Goal: Transaction & Acquisition: Obtain resource

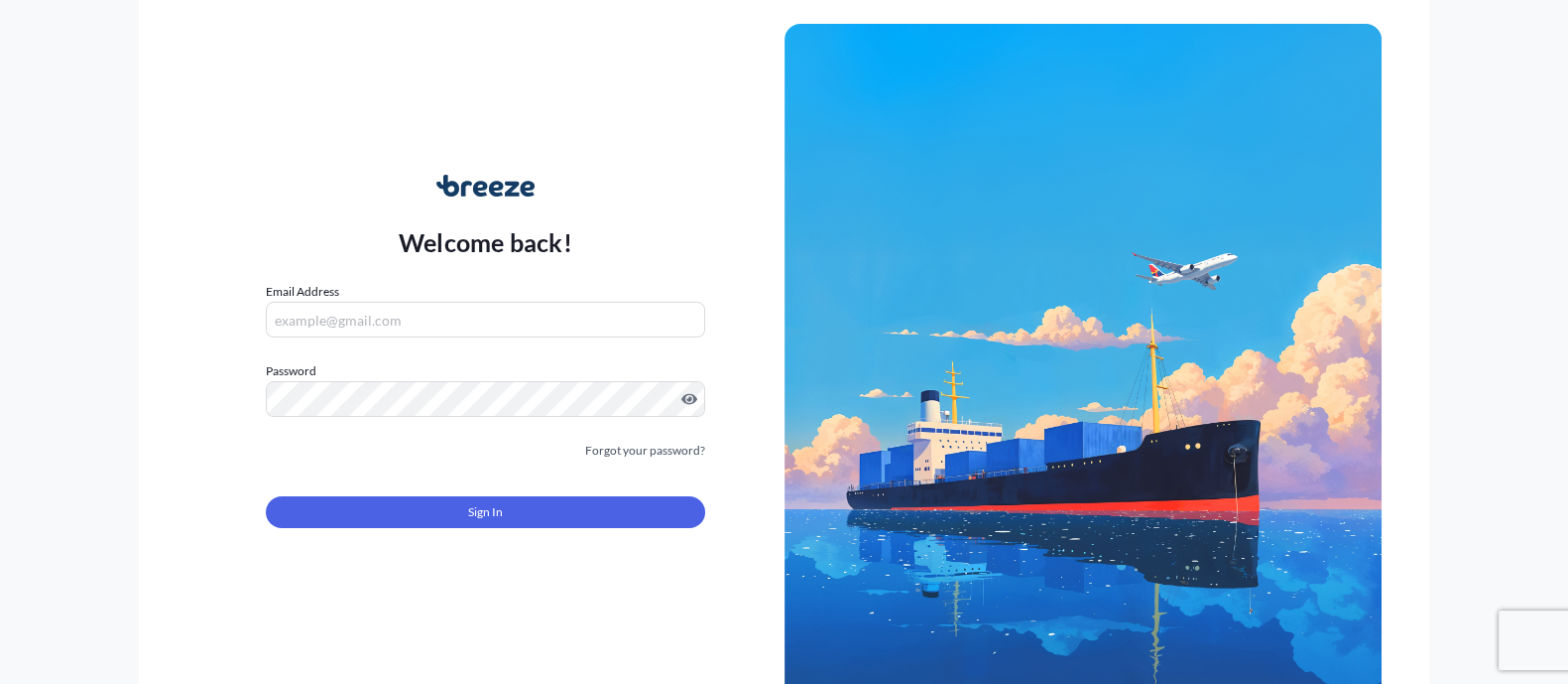
type input "[EMAIL_ADDRESS][DOMAIN_NAME]"
click at [486, 494] on div "Sign In" at bounding box center [485, 507] width 439 height 44
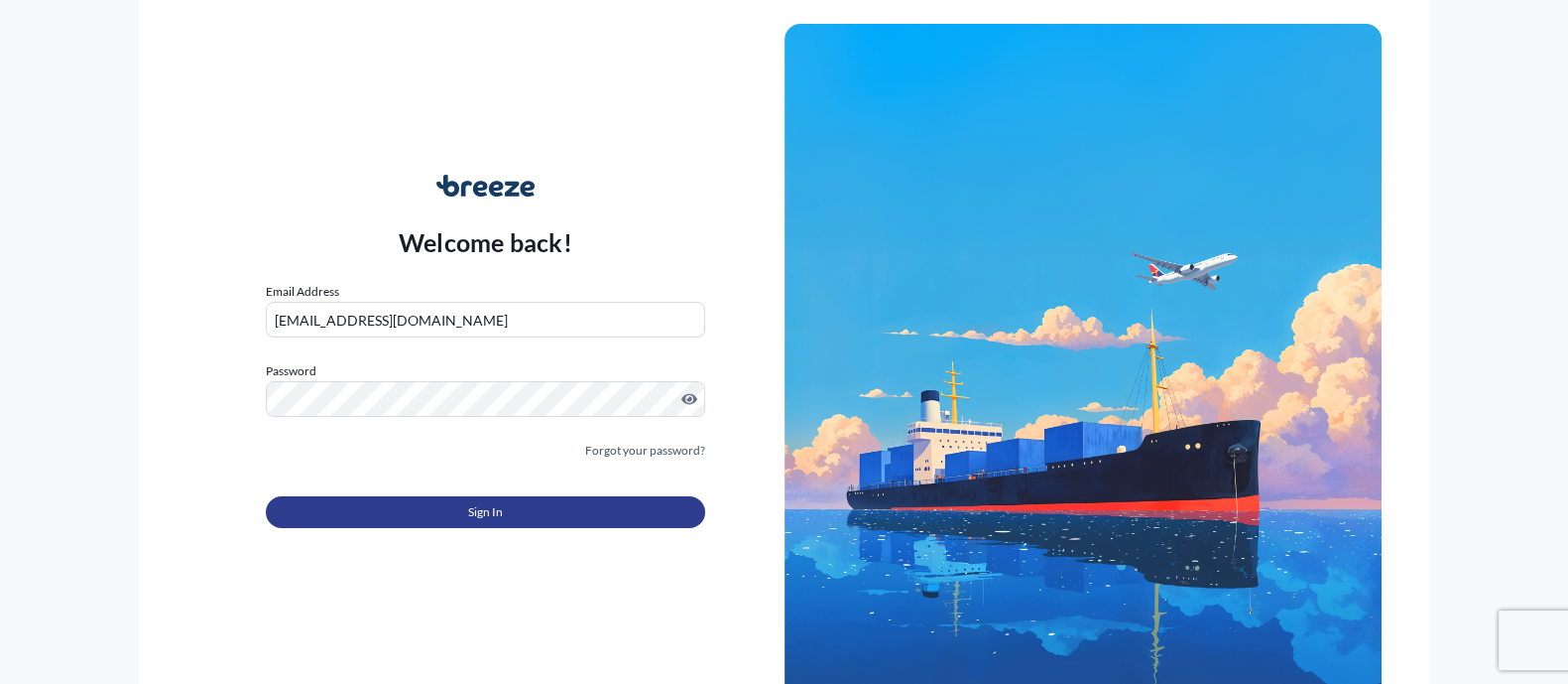
click at [470, 508] on span "Sign In" at bounding box center [485, 513] width 35 height 20
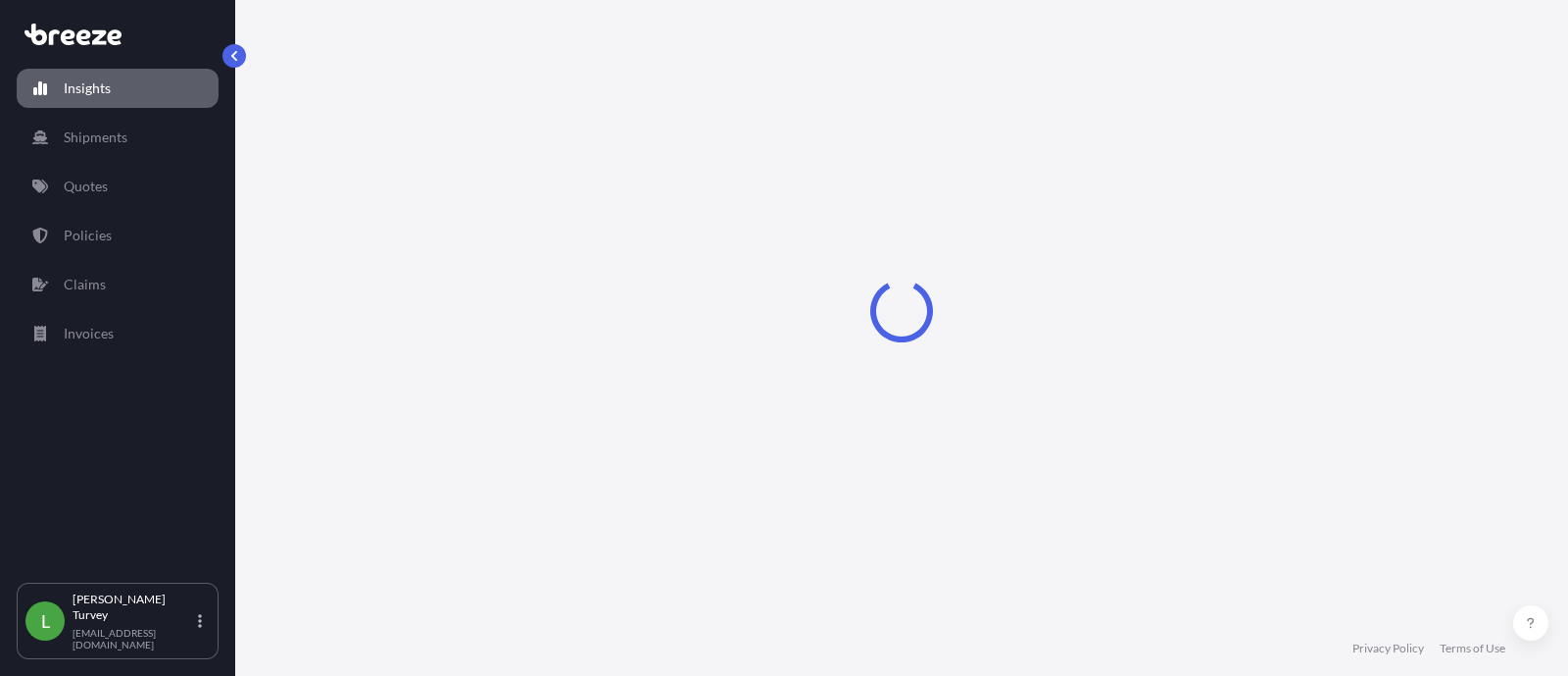
select select "2025"
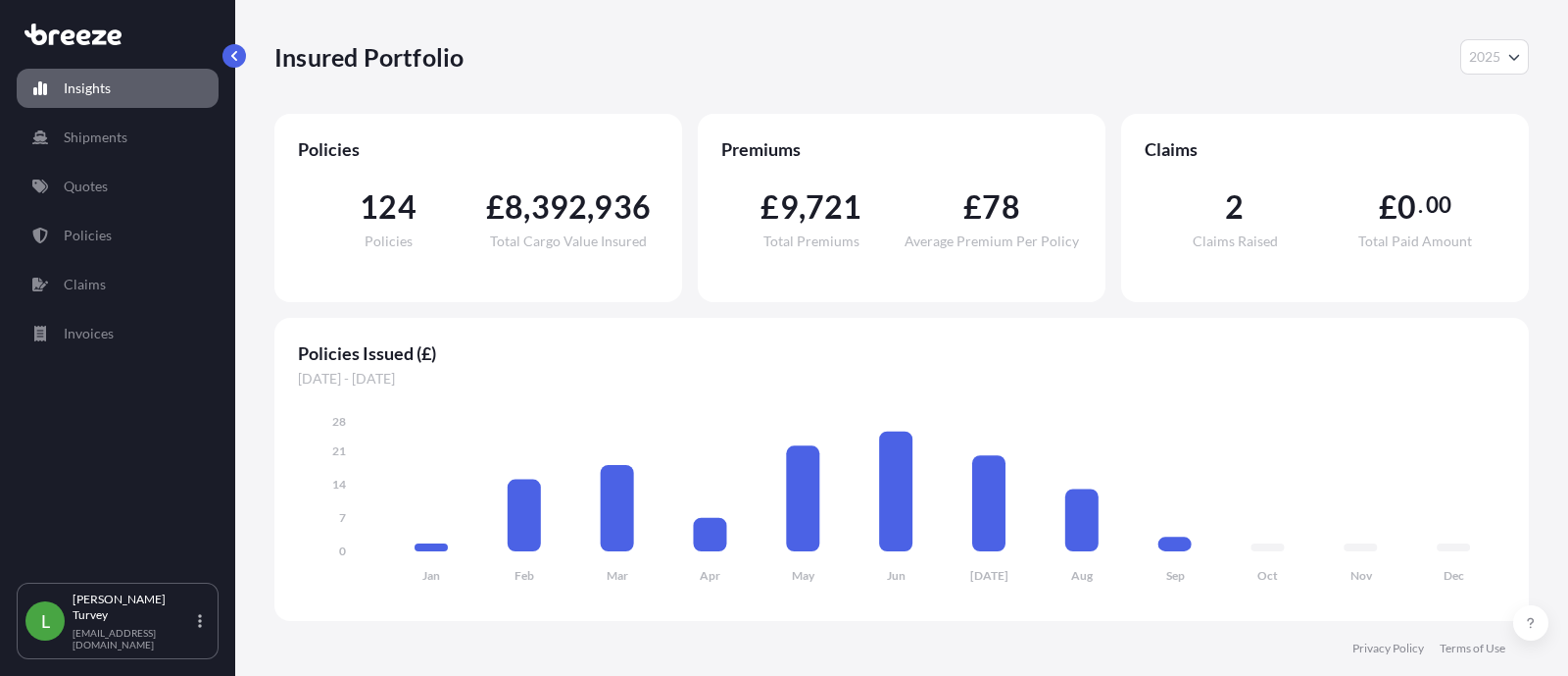
click at [123, 209] on div "Insights Shipments Quotes Policies Claims Invoices" at bounding box center [117, 316] width 202 height 531
click at [138, 177] on link "Quotes" at bounding box center [117, 186] width 202 height 39
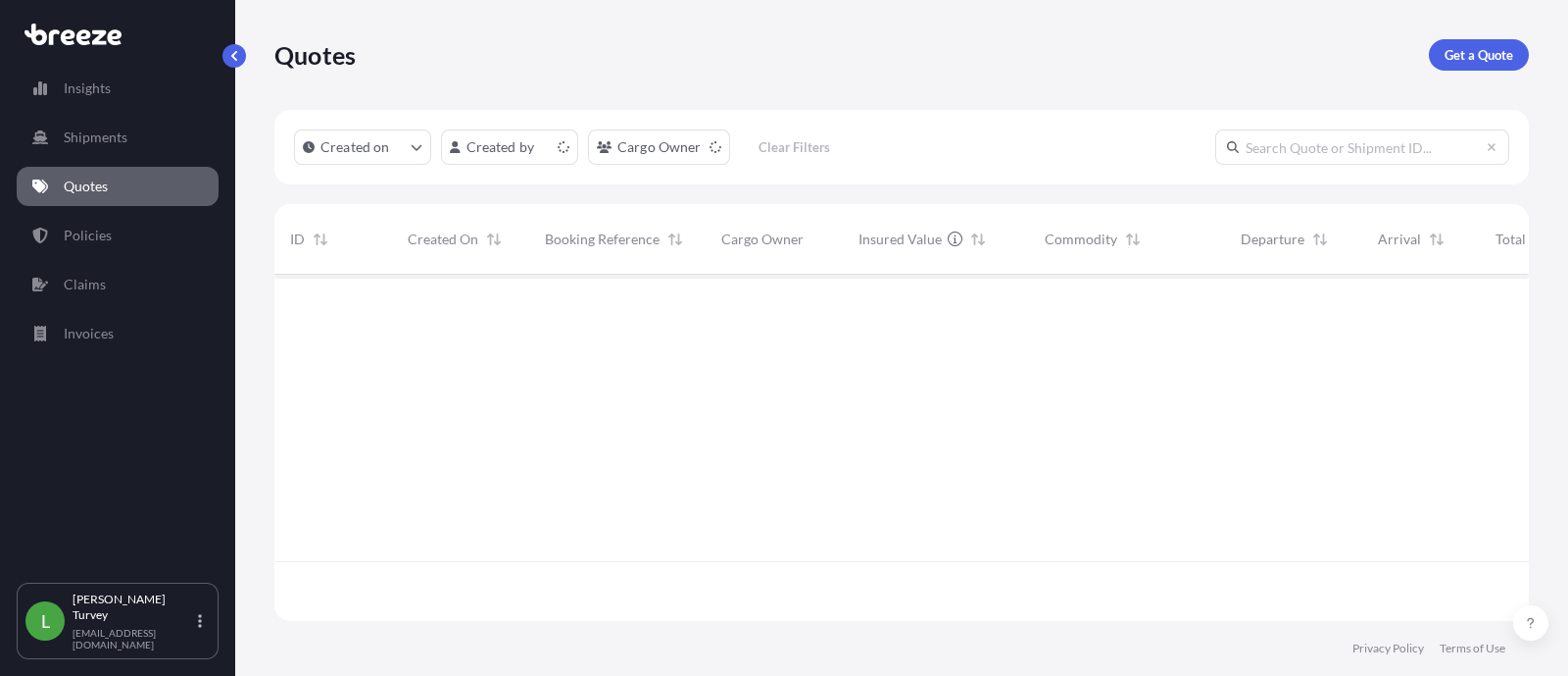
scroll to position [338, 1235]
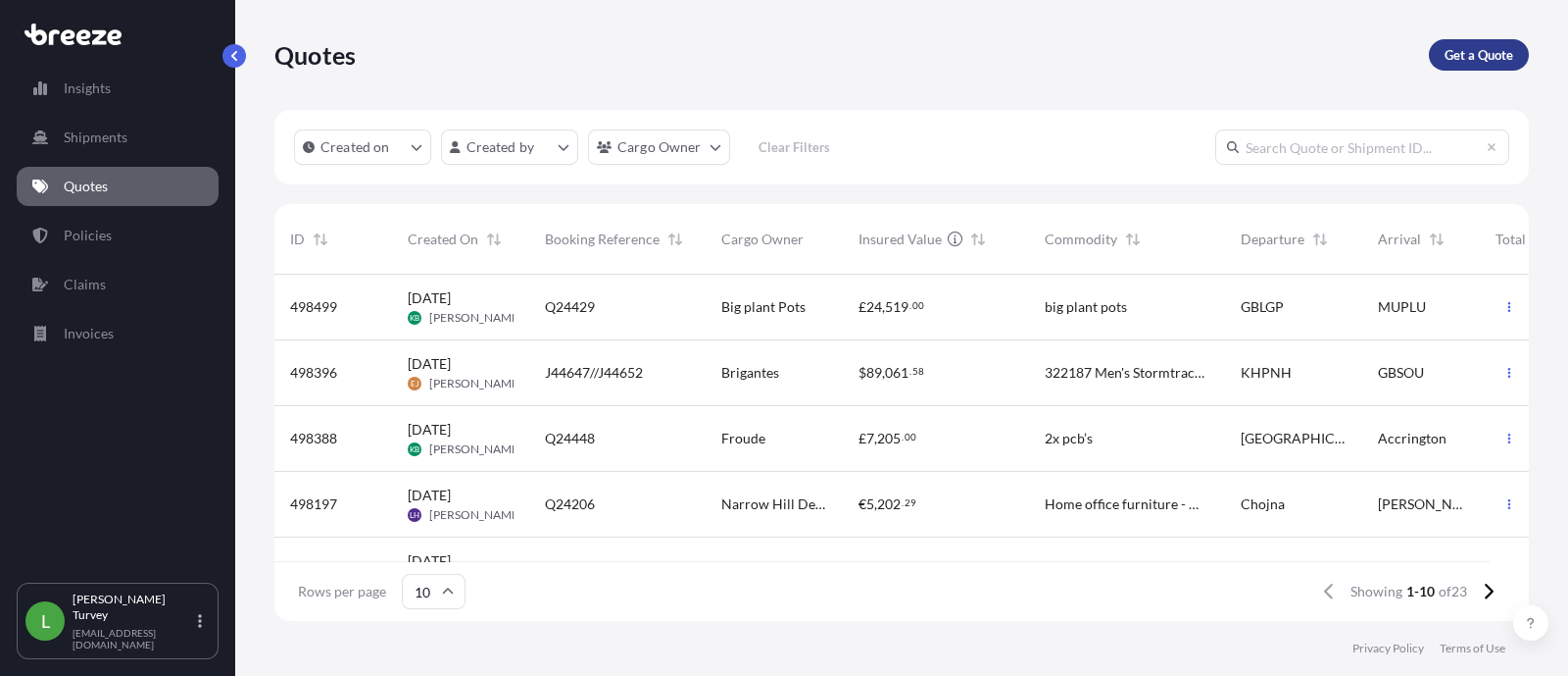
click at [1459, 60] on p "Get a Quote" at bounding box center [1479, 55] width 69 height 20
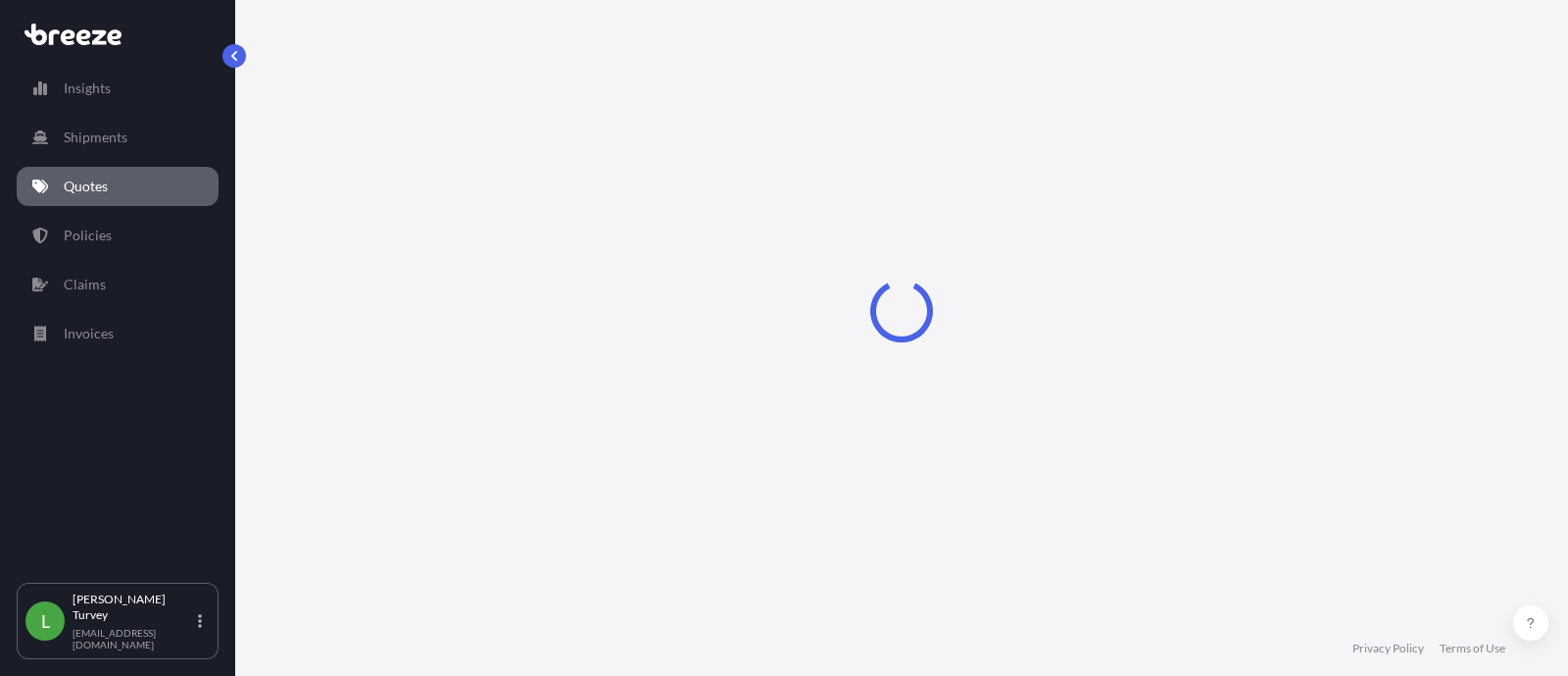
select select "Sea"
select select "1"
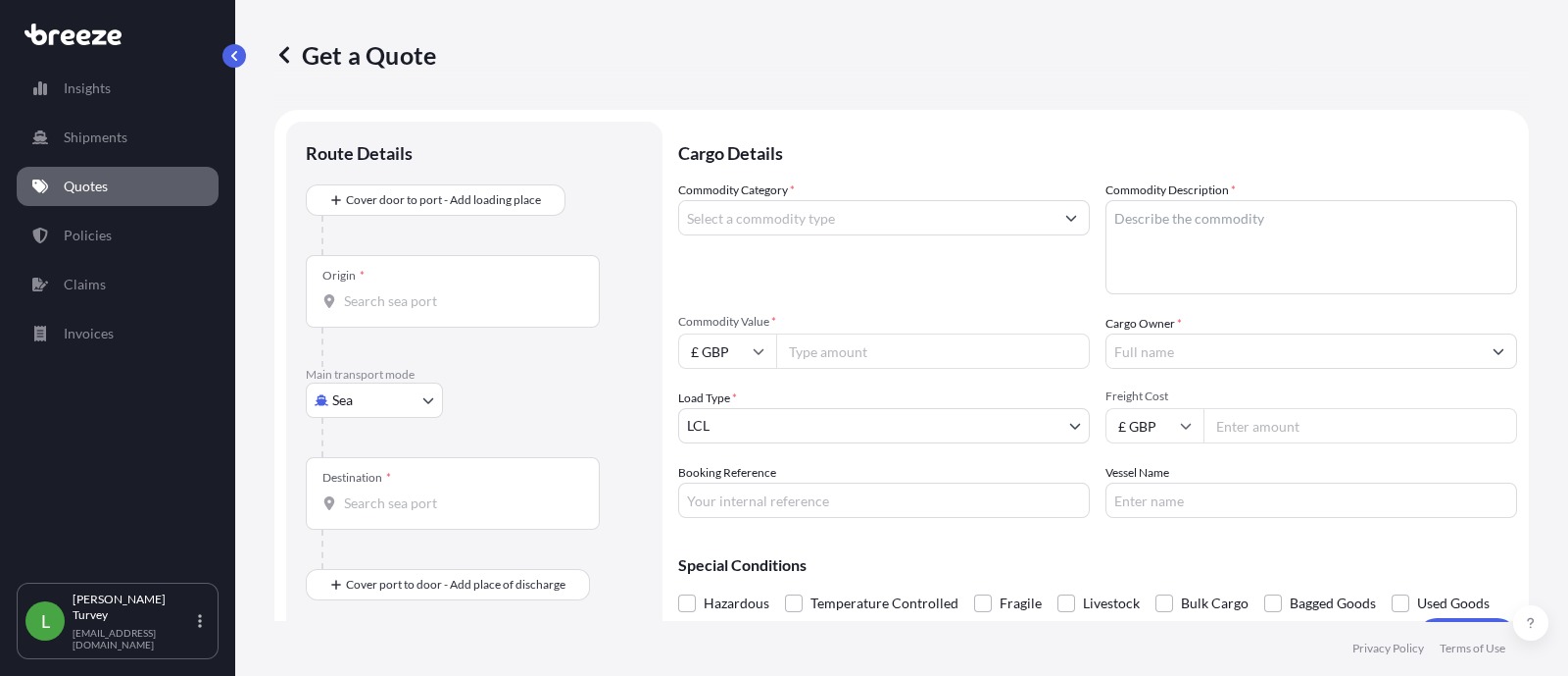
scroll to position [31, 0]
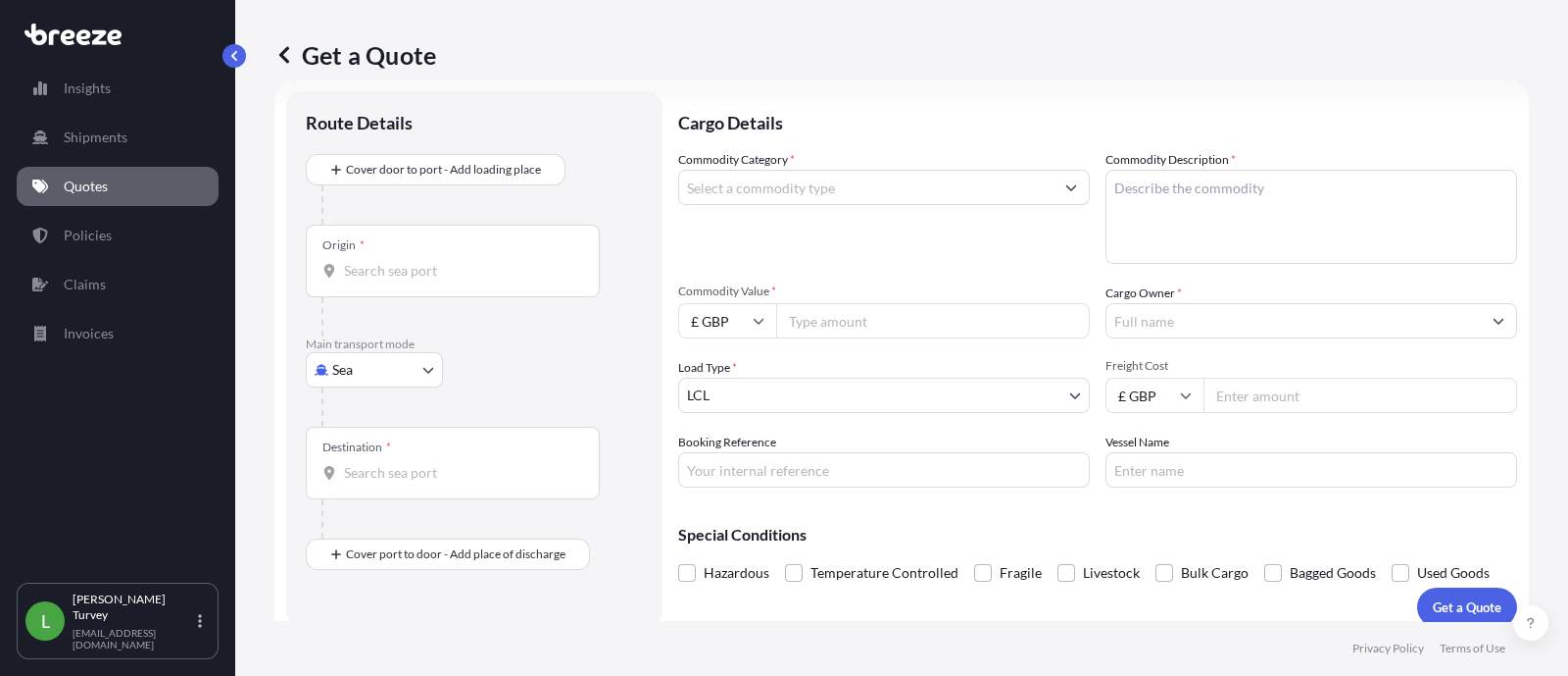
click at [389, 279] on input "Origin *" at bounding box center [459, 271] width 231 height 20
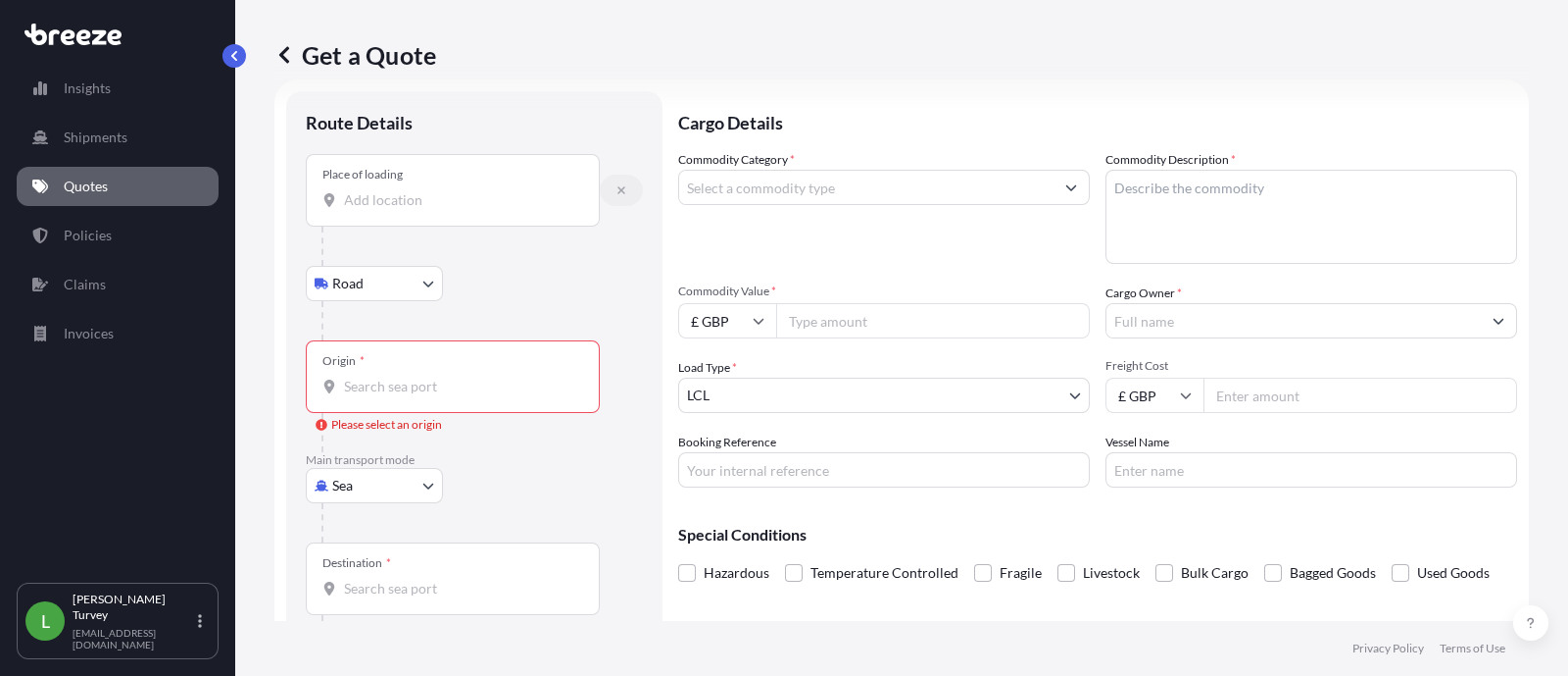
click at [631, 193] on button "button" at bounding box center [621, 190] width 43 height 32
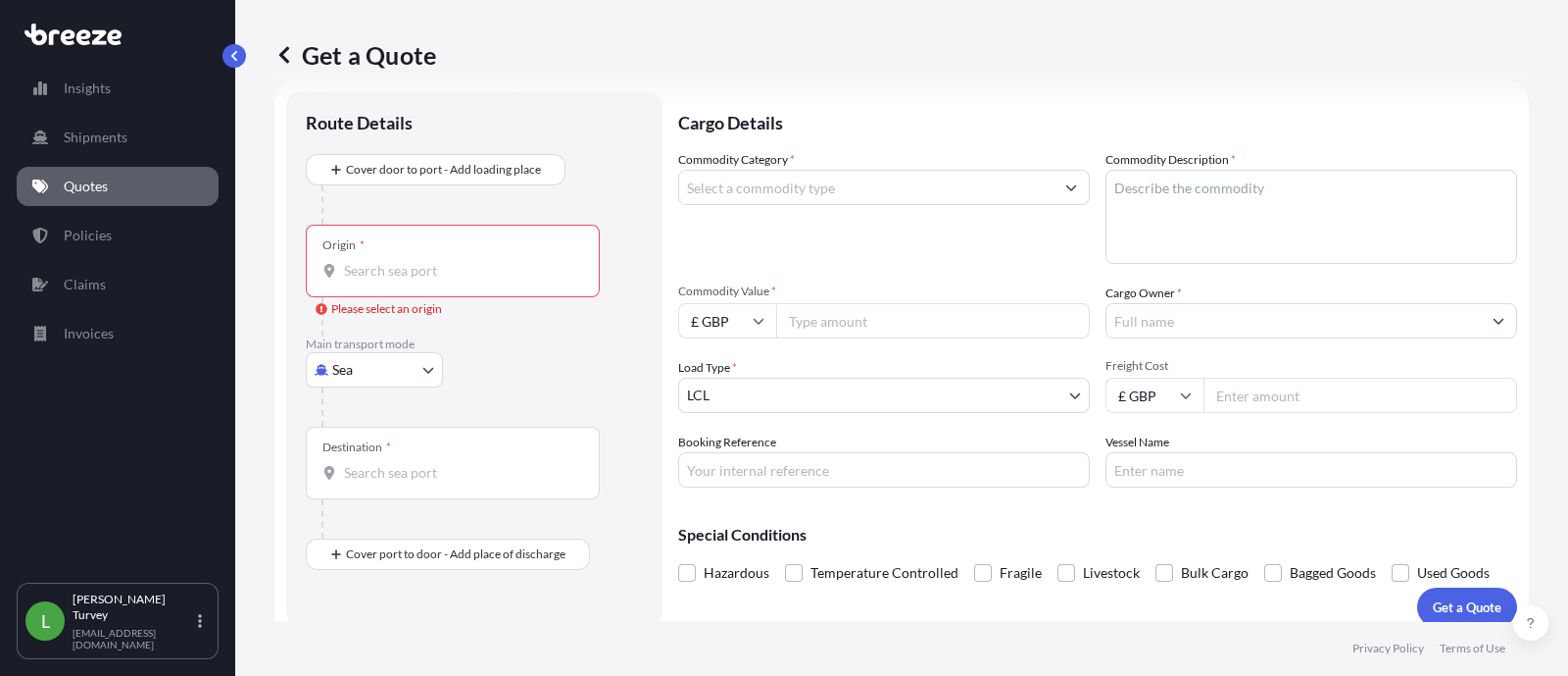
click at [350, 366] on body "0 options available. Insights Shipments Quotes Policies Claims Invoices L [PERS…" at bounding box center [784, 338] width 1568 height 676
click at [366, 483] on span "Road" at bounding box center [359, 490] width 32 height 20
select select "Road"
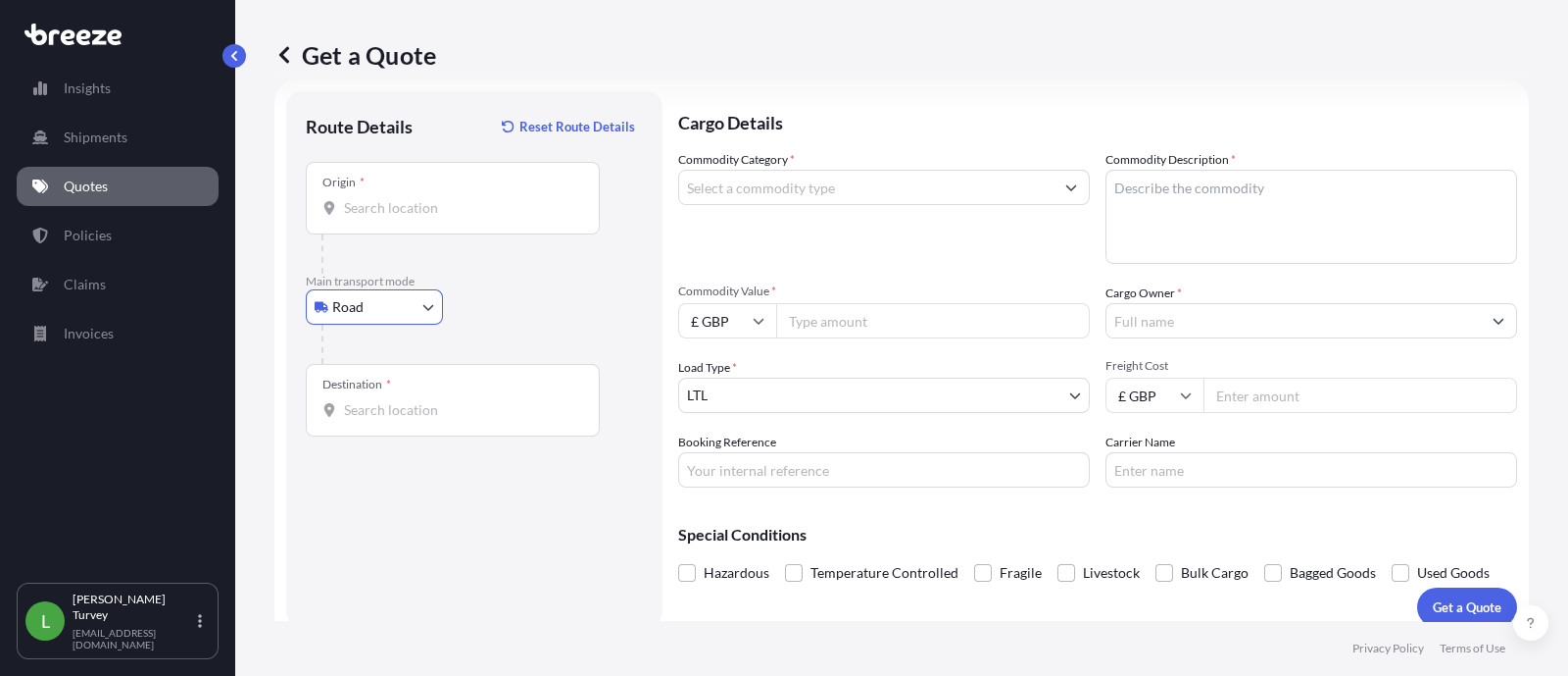
click at [407, 219] on div "Origin *" at bounding box center [453, 198] width 294 height 73
click at [407, 218] on input "Origin *" at bounding box center [459, 208] width 231 height 20
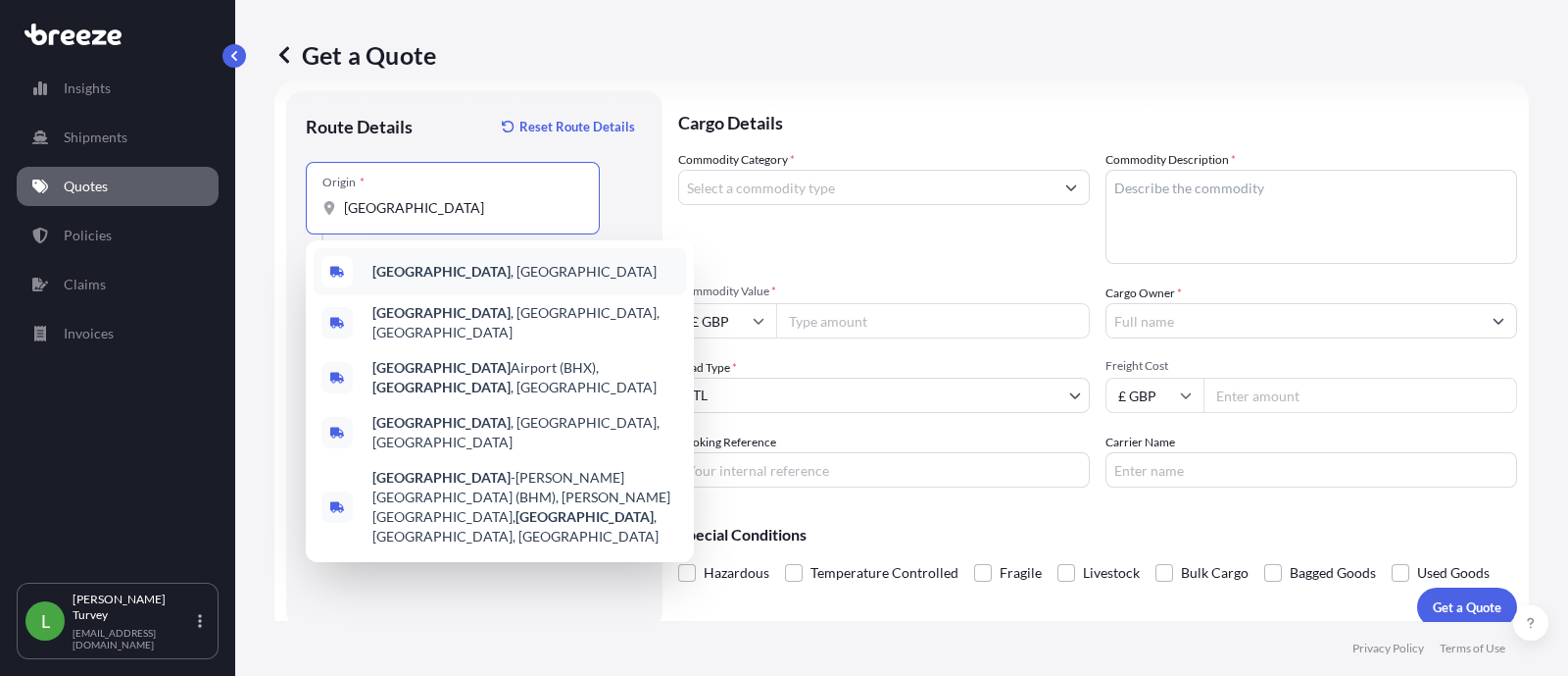
click at [462, 265] on span "[GEOGRAPHIC_DATA] , [GEOGRAPHIC_DATA]" at bounding box center [514, 272] width 285 height 20
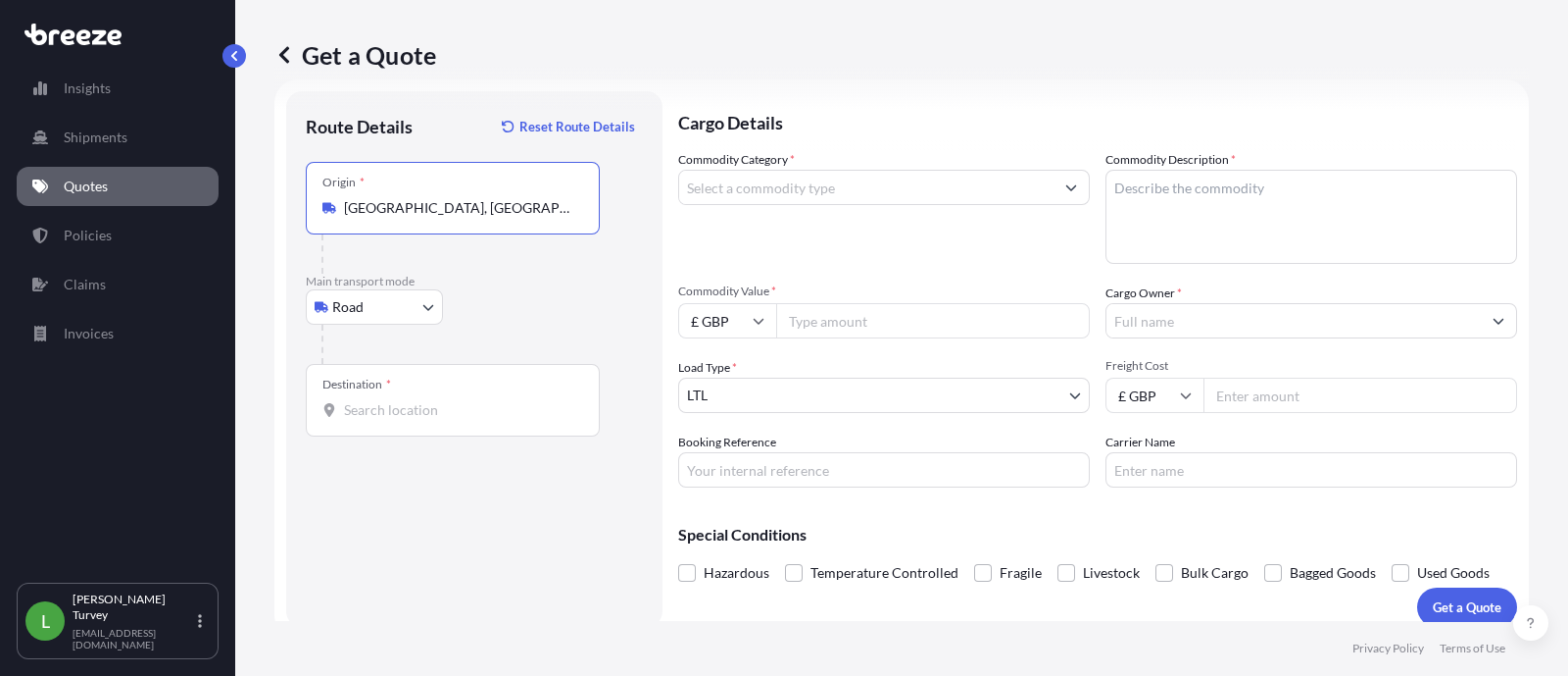
type input "[GEOGRAPHIC_DATA], [GEOGRAPHIC_DATA]"
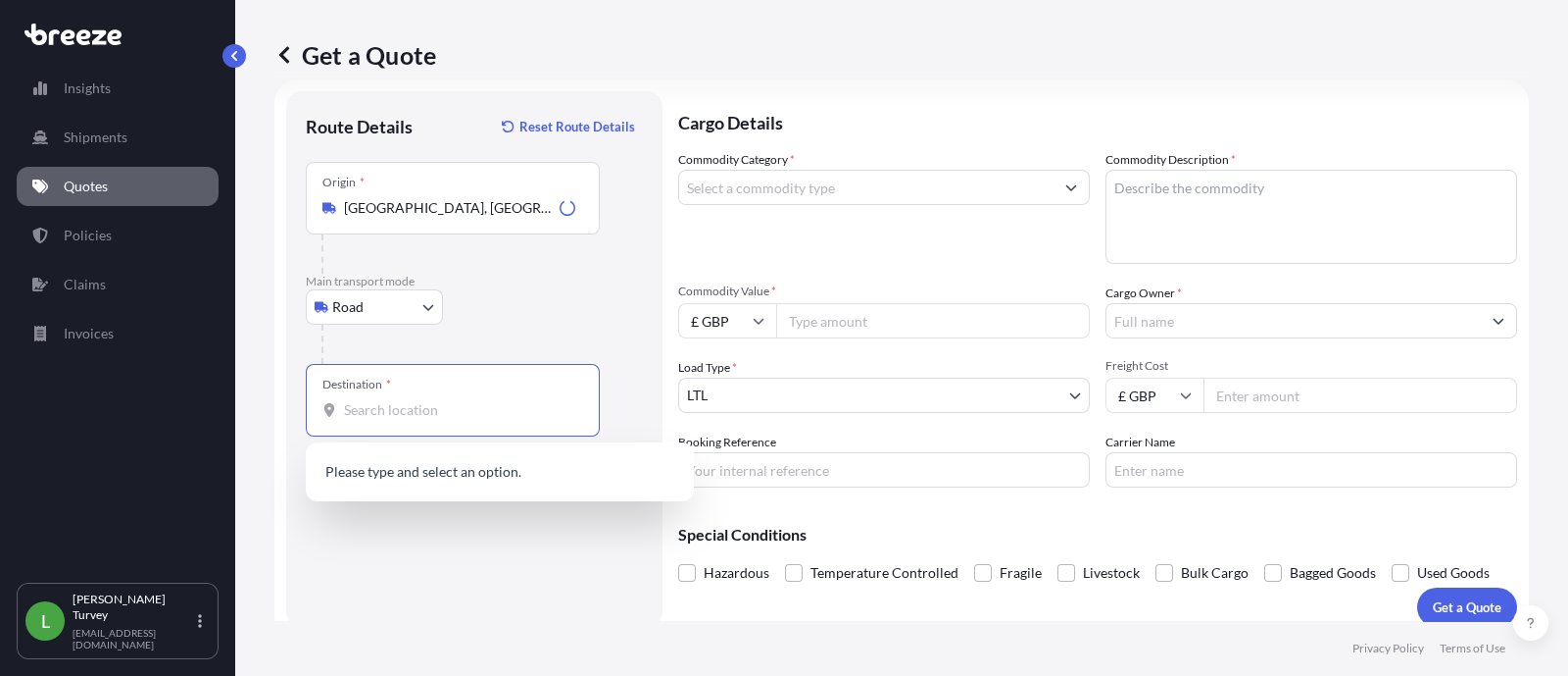
click at [449, 403] on input "Destination *" at bounding box center [459, 410] width 231 height 20
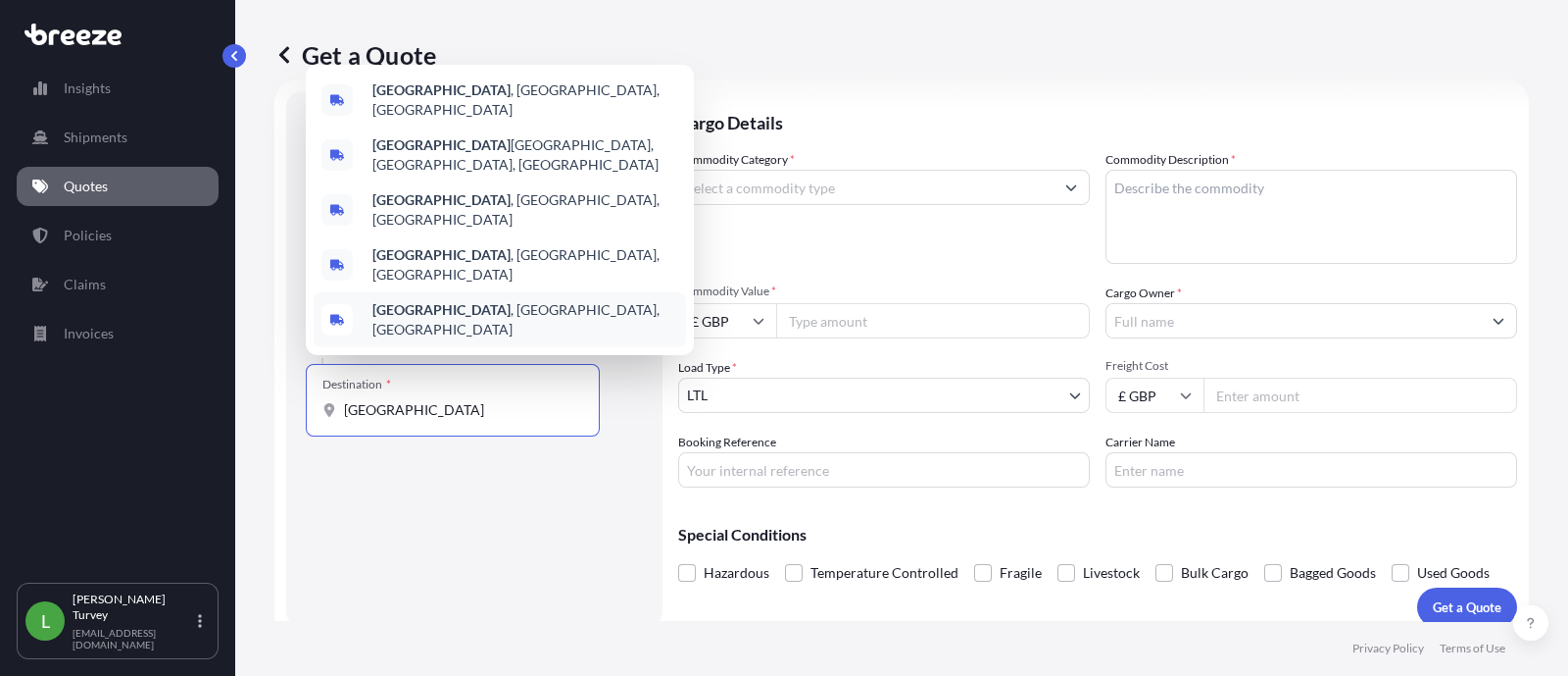
click at [455, 431] on div "Destination * [GEOGRAPHIC_DATA]" at bounding box center [453, 400] width 294 height 73
click at [455, 420] on input "[GEOGRAPHIC_DATA]" at bounding box center [459, 410] width 231 height 20
drag, startPoint x: 453, startPoint y: 414, endPoint x: 285, endPoint y: 410, distance: 168.0
click at [285, 410] on form "Route Details Reset Route Details Place of loading Road Road Rail Origin * [GEO…" at bounding box center [902, 359] width 1255 height 559
click at [508, 484] on div "Route Details Reset Route Details Place of loading Road Road Rail Origin * [GEO…" at bounding box center [475, 359] width 337 height 497
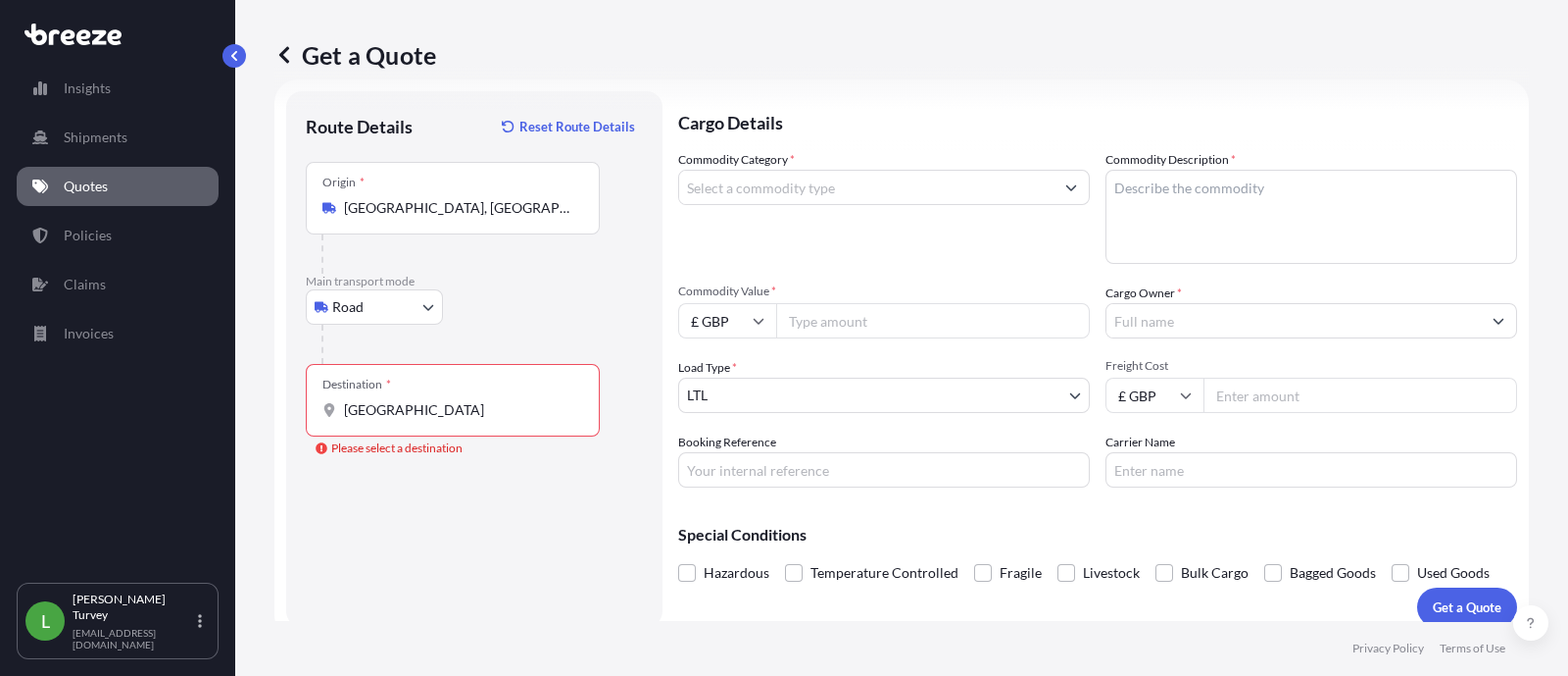
click at [474, 410] on input "[GEOGRAPHIC_DATA]" at bounding box center [459, 410] width 231 height 20
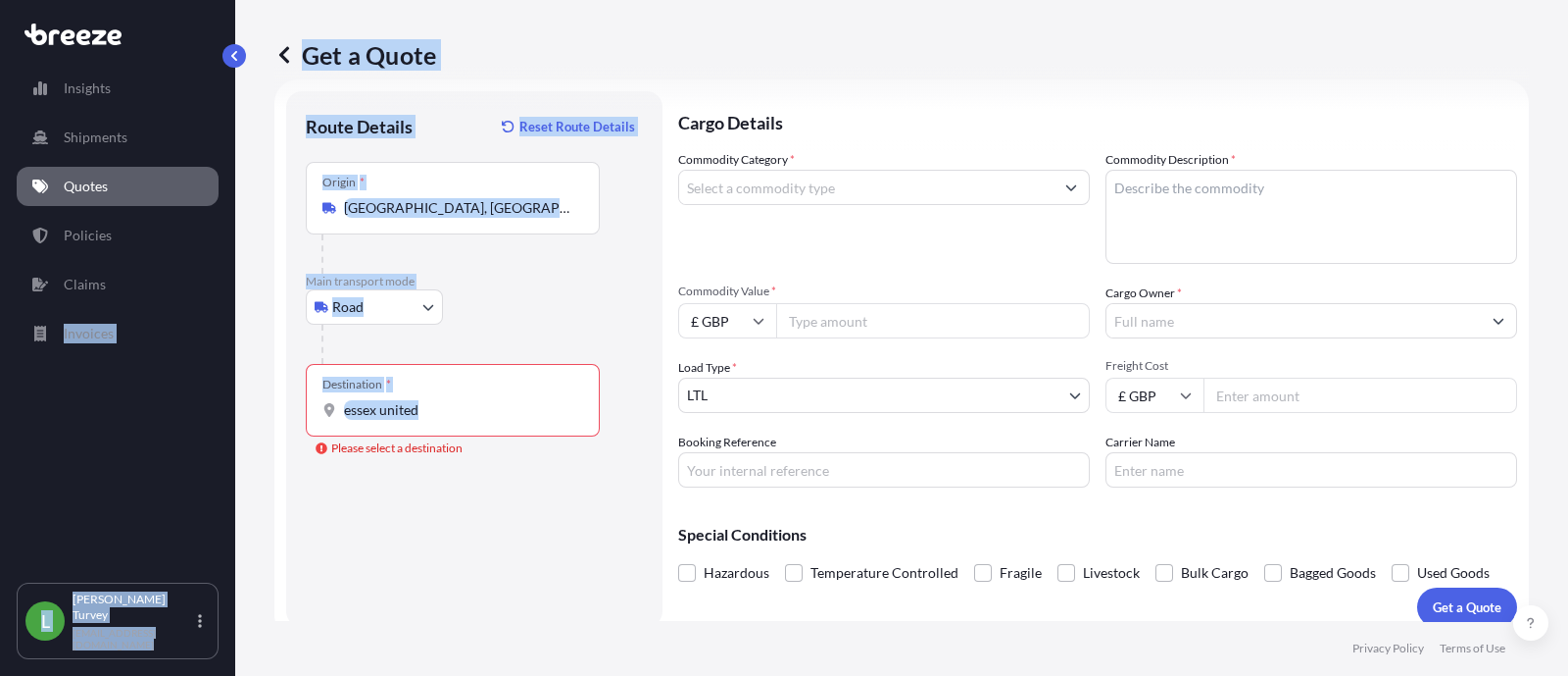
drag, startPoint x: 495, startPoint y: 401, endPoint x: -20, endPoint y: 424, distance: 515.5
click at [0, 424] on html "5 options available. Insights Shipments Quotes Policies Claims Invoices L [PERS…" at bounding box center [784, 338] width 1568 height 676
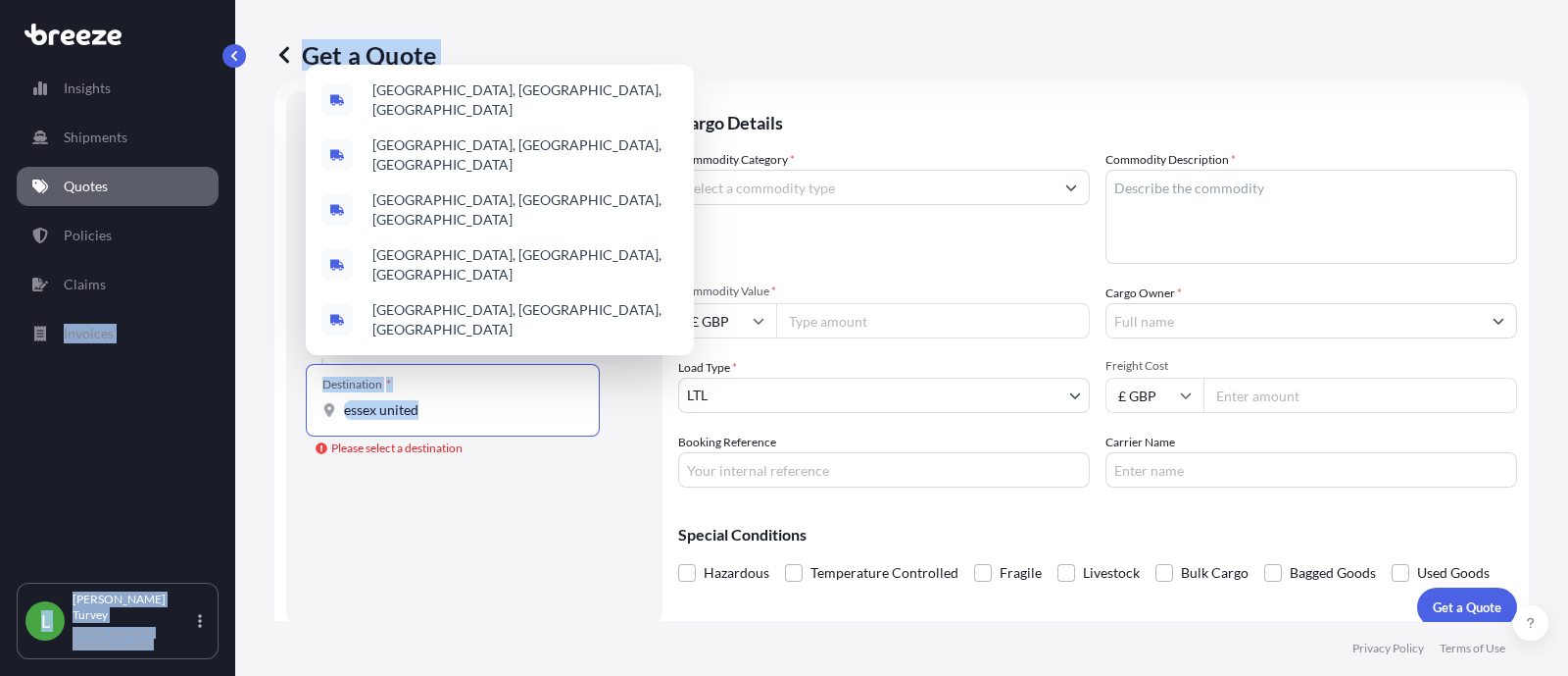
click at [428, 411] on input "essex united" at bounding box center [459, 410] width 231 height 20
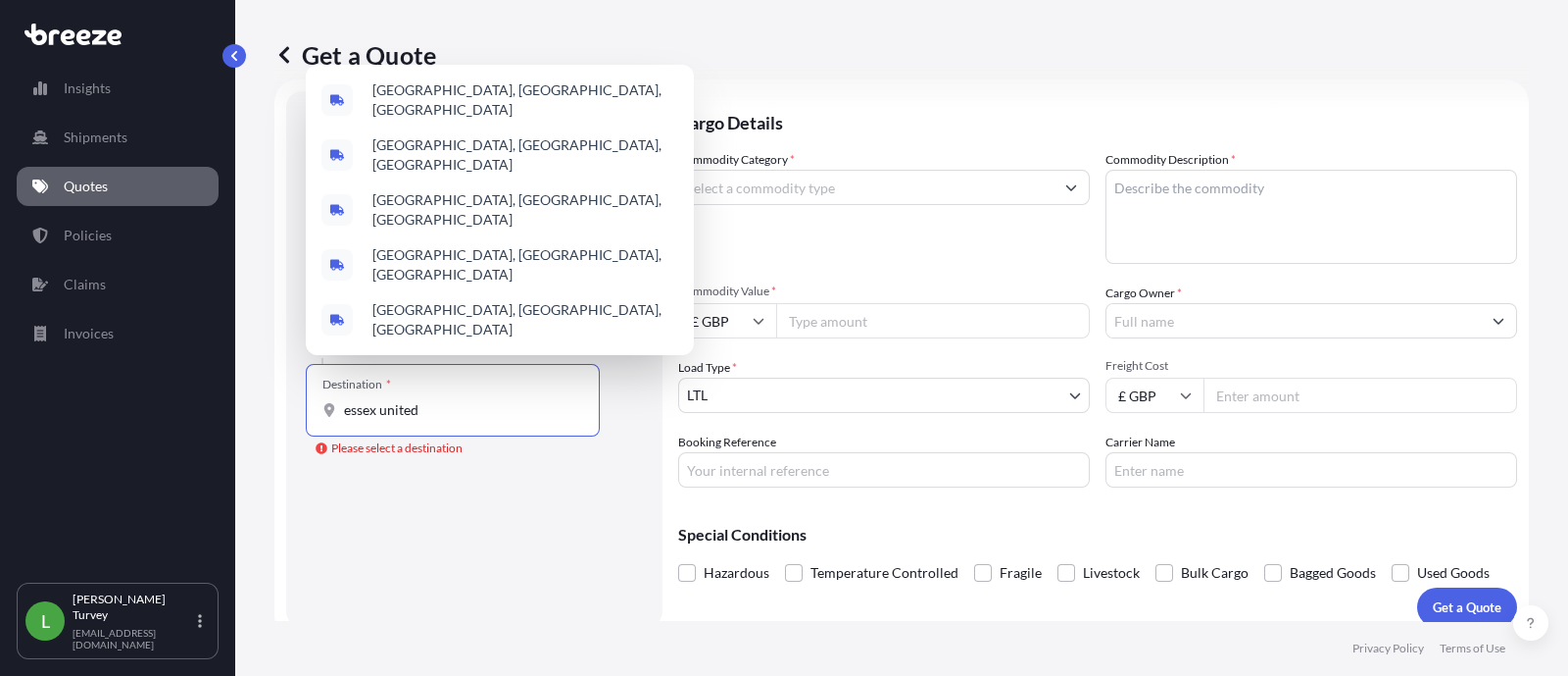
paste input "Basildon"
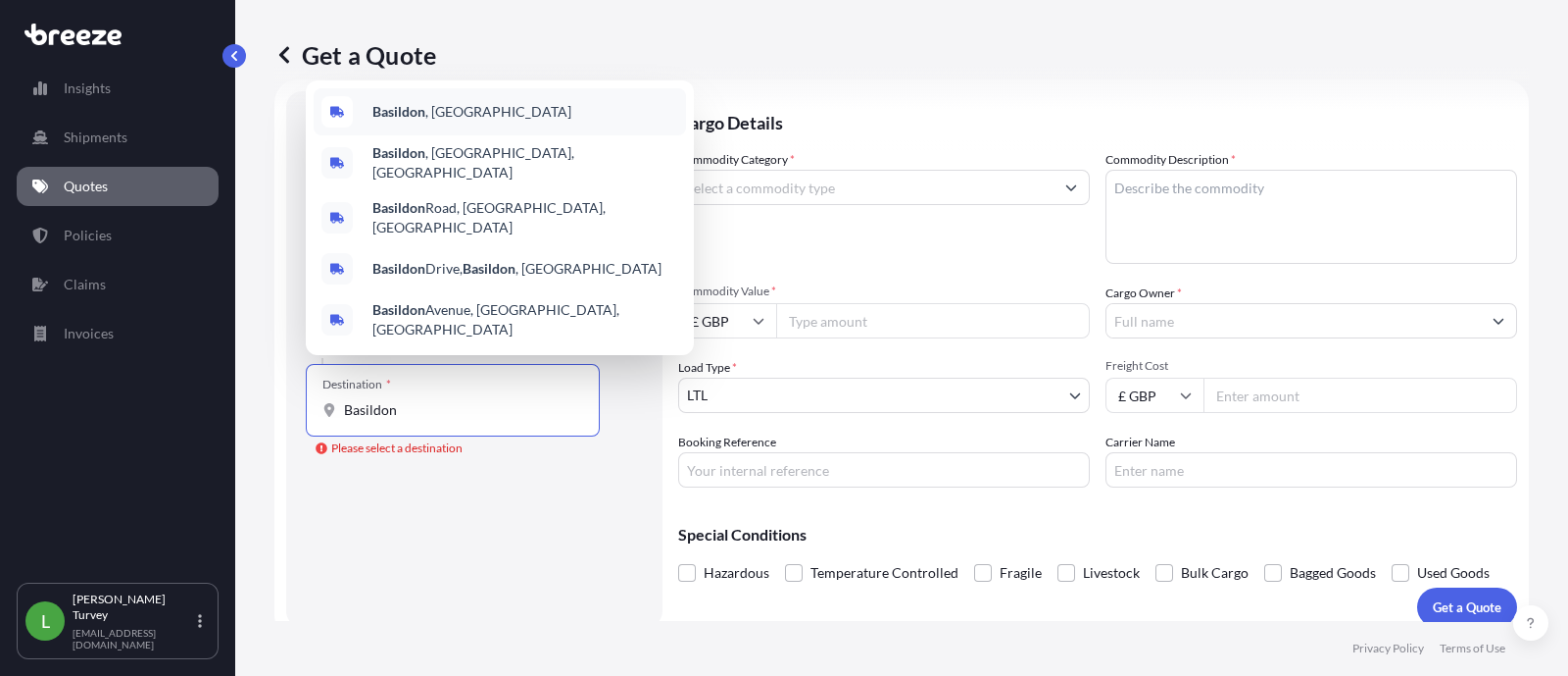
click at [466, 135] on div "[GEOGRAPHIC_DATA] , [GEOGRAPHIC_DATA]" at bounding box center [499, 112] width 372 height 47
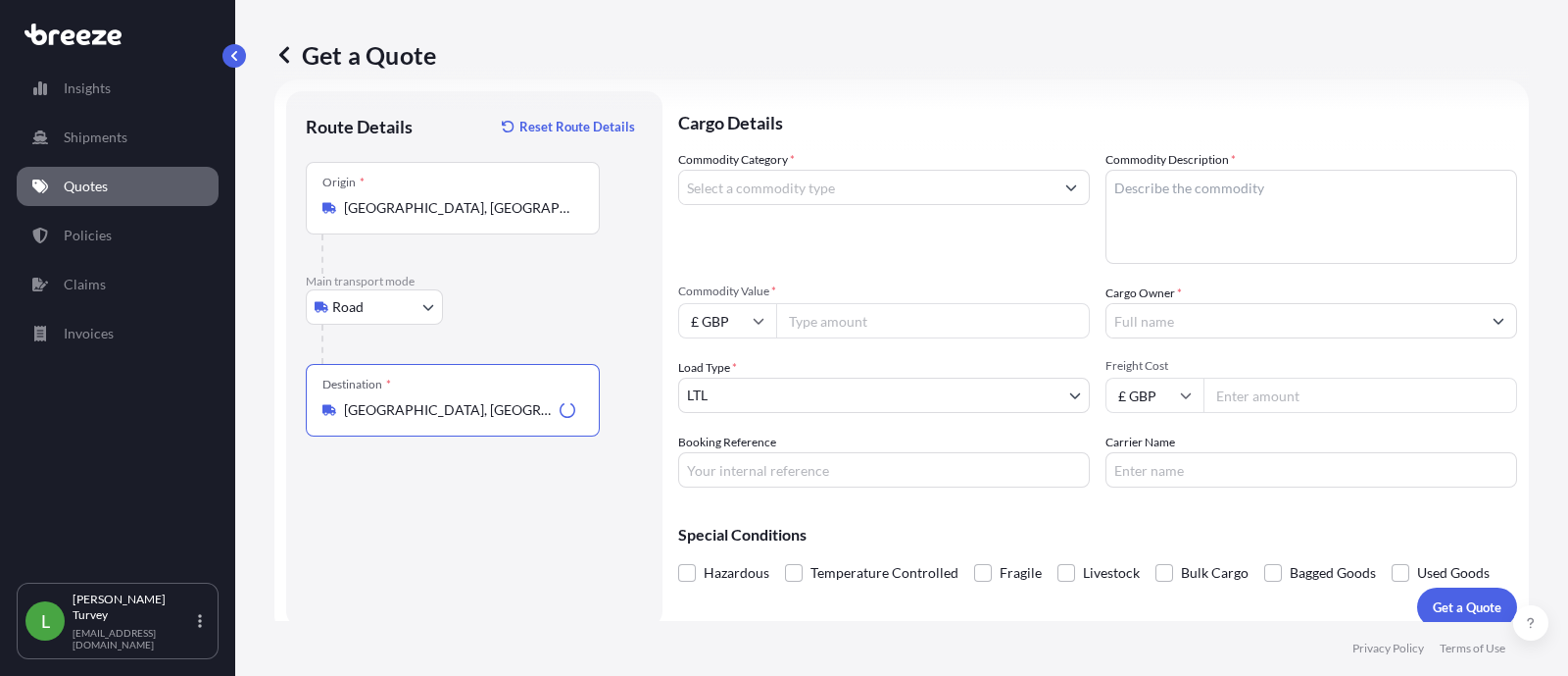
type input "[GEOGRAPHIC_DATA], [GEOGRAPHIC_DATA]"
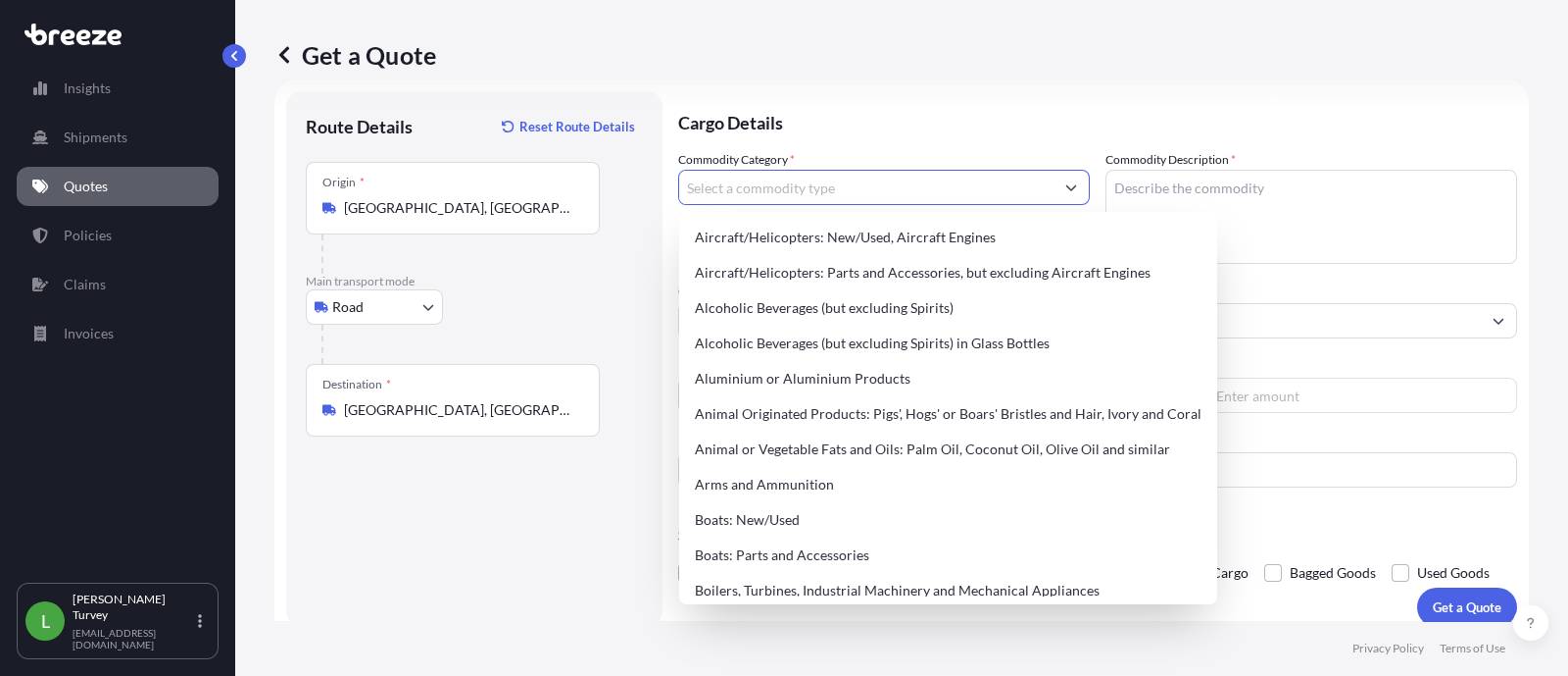
click at [748, 178] on input "Commodity Category *" at bounding box center [867, 187] width 374 height 35
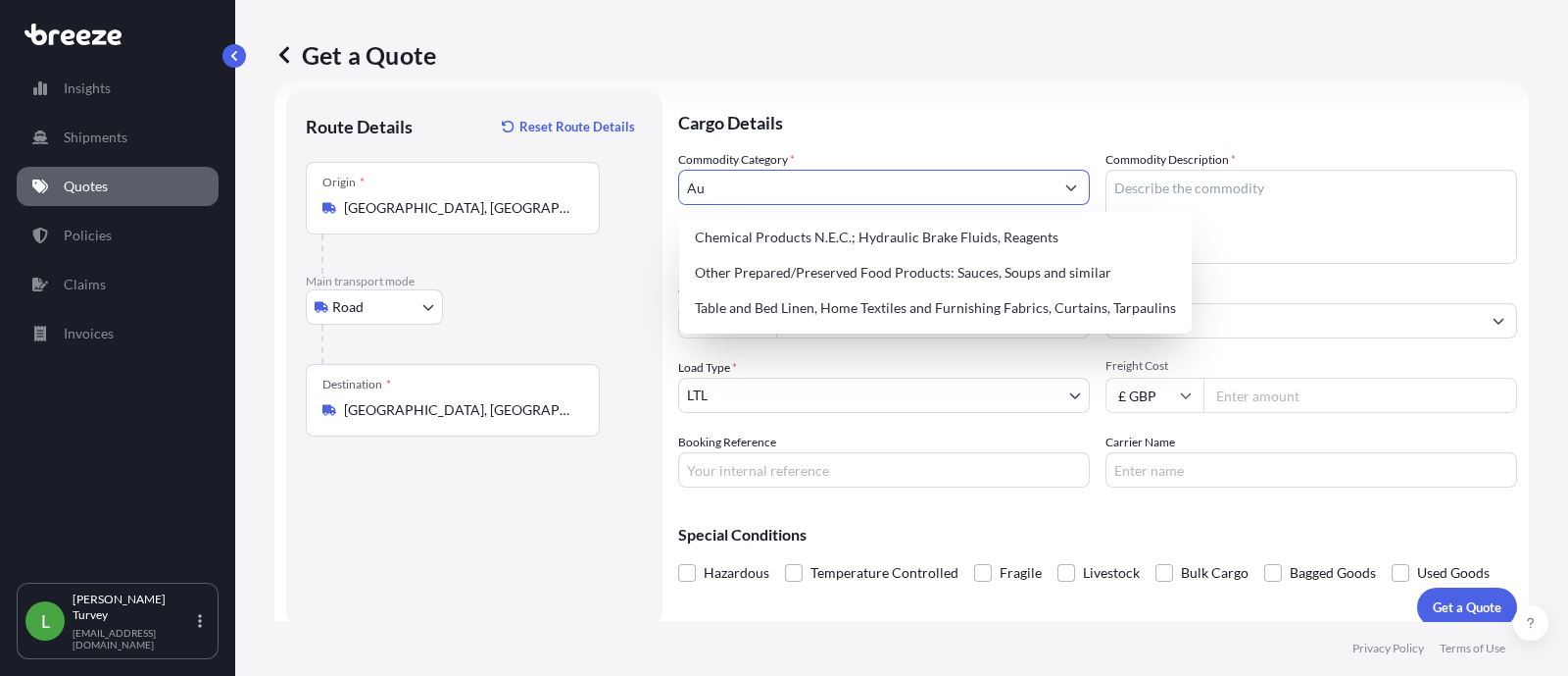
type input "A"
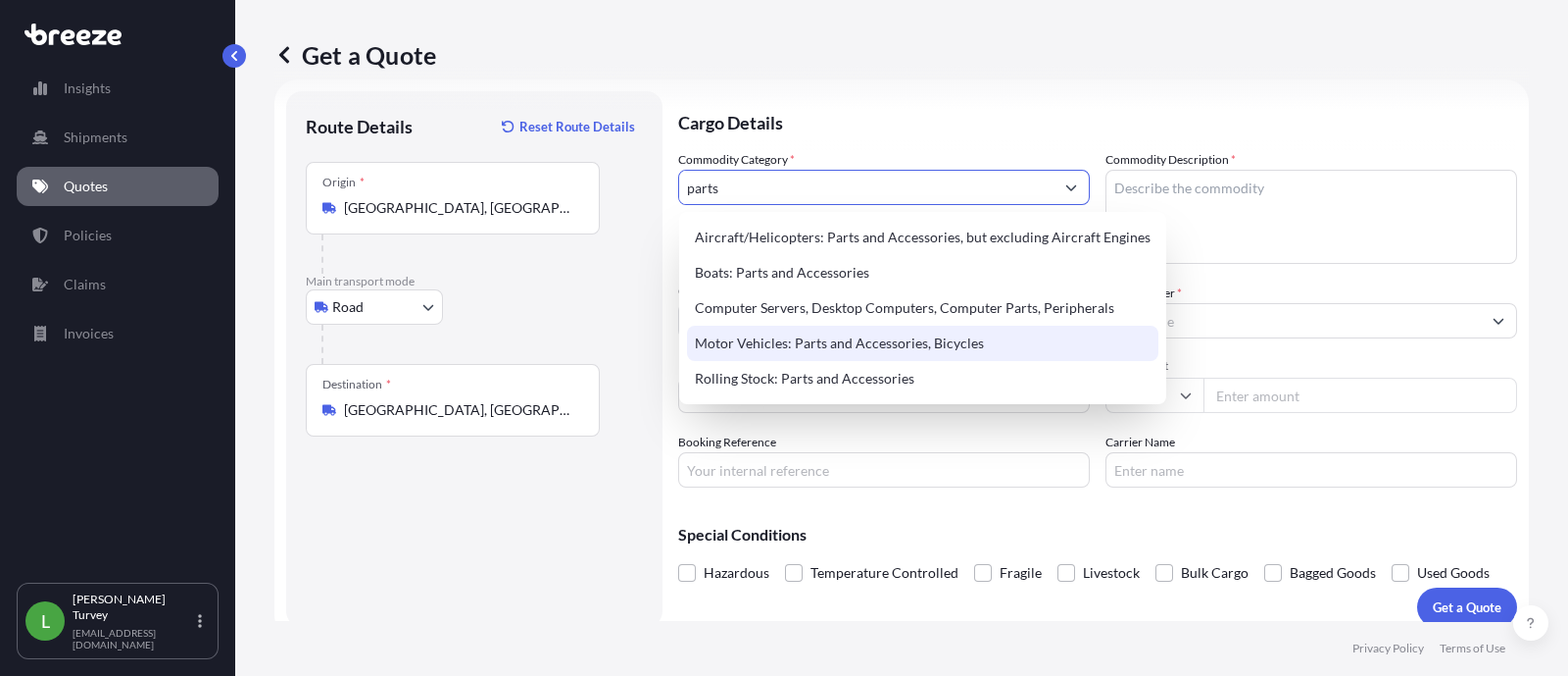
click at [931, 346] on div "Motor Vehicles: Parts and Accessories, Bicycles" at bounding box center [923, 343] width 472 height 35
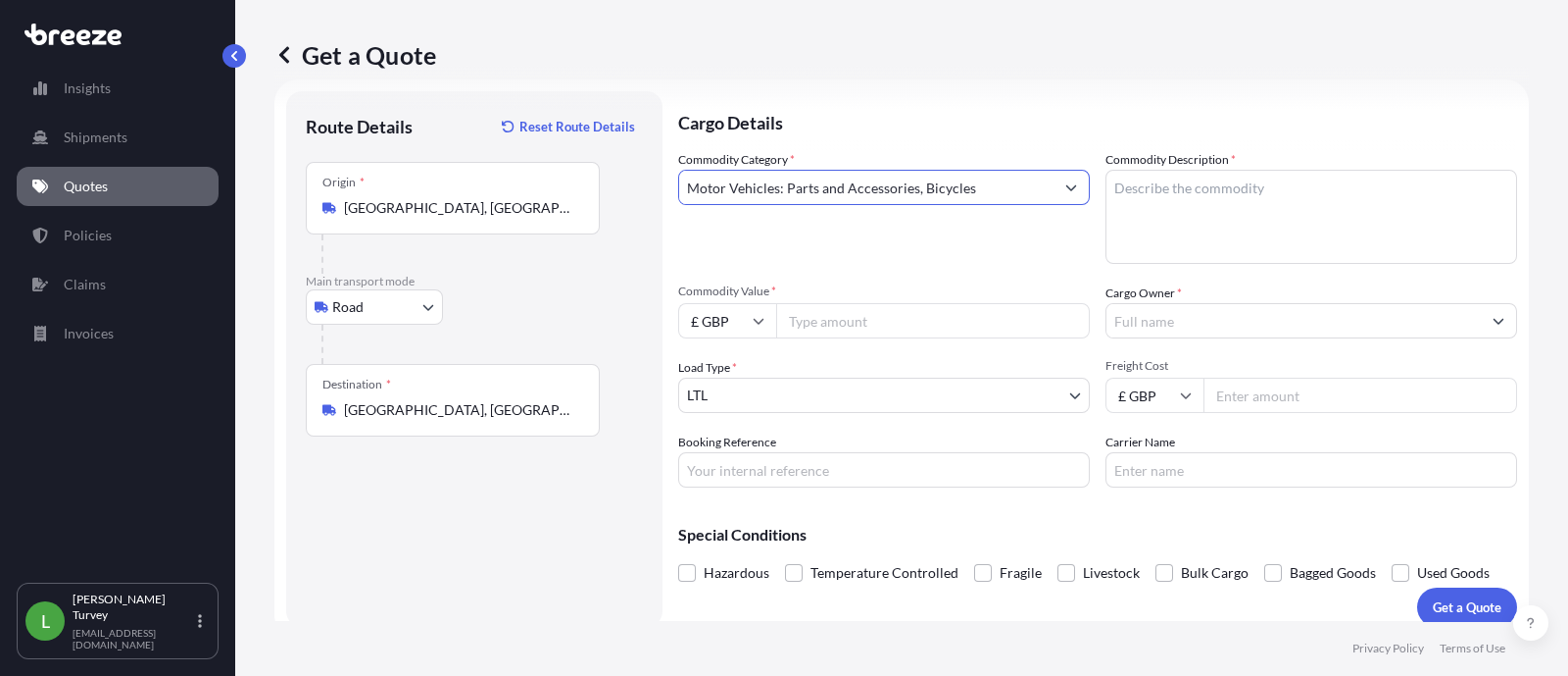
click at [892, 311] on input "Commodity Value *" at bounding box center [933, 321] width 313 height 35
click at [871, 188] on input "Motor Vehicles: Parts and Accessories, Bicycles" at bounding box center [867, 187] width 374 height 35
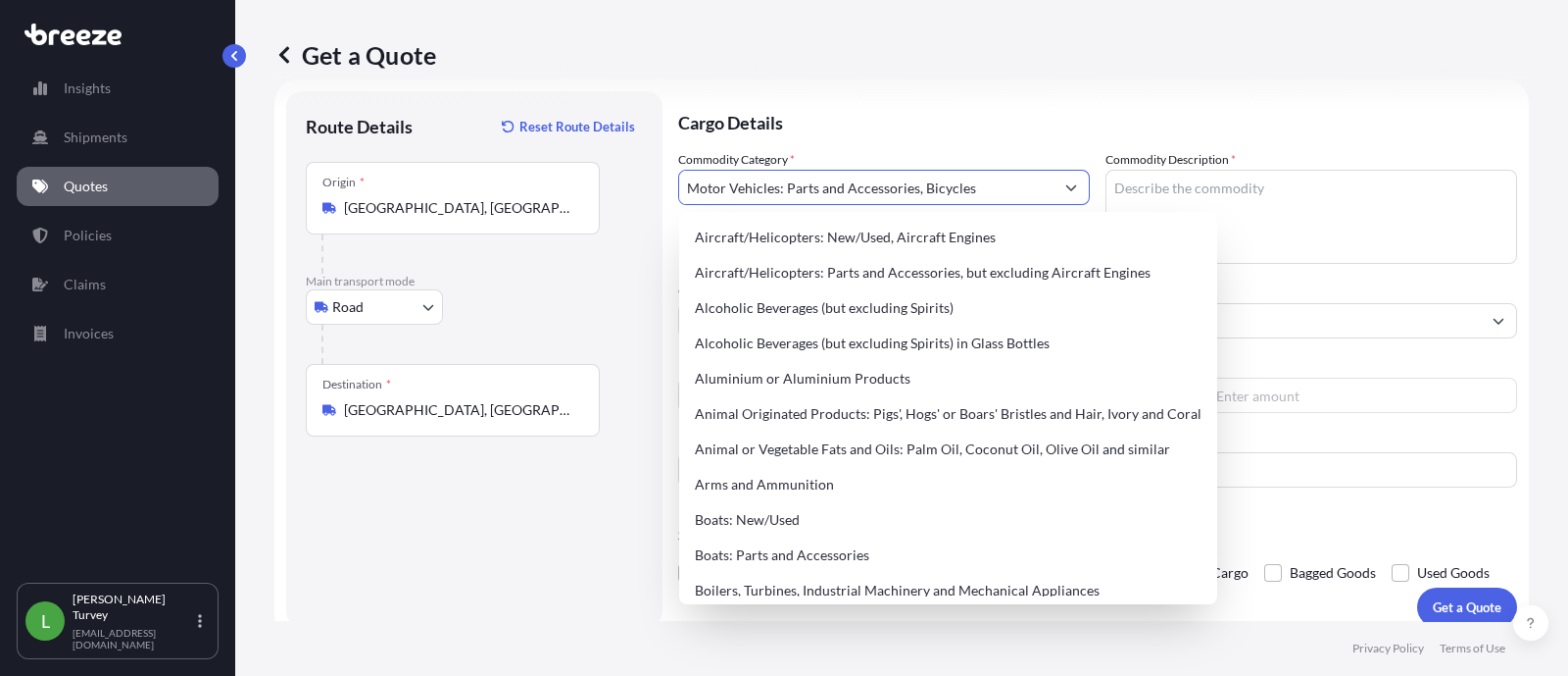
drag, startPoint x: 987, startPoint y: 179, endPoint x: 396, endPoint y: 190, distance: 591.1
click at [396, 190] on form "Route Details Reset Route Details Place of loading Road Road Rail Origin * [GEO…" at bounding box center [902, 359] width 1255 height 559
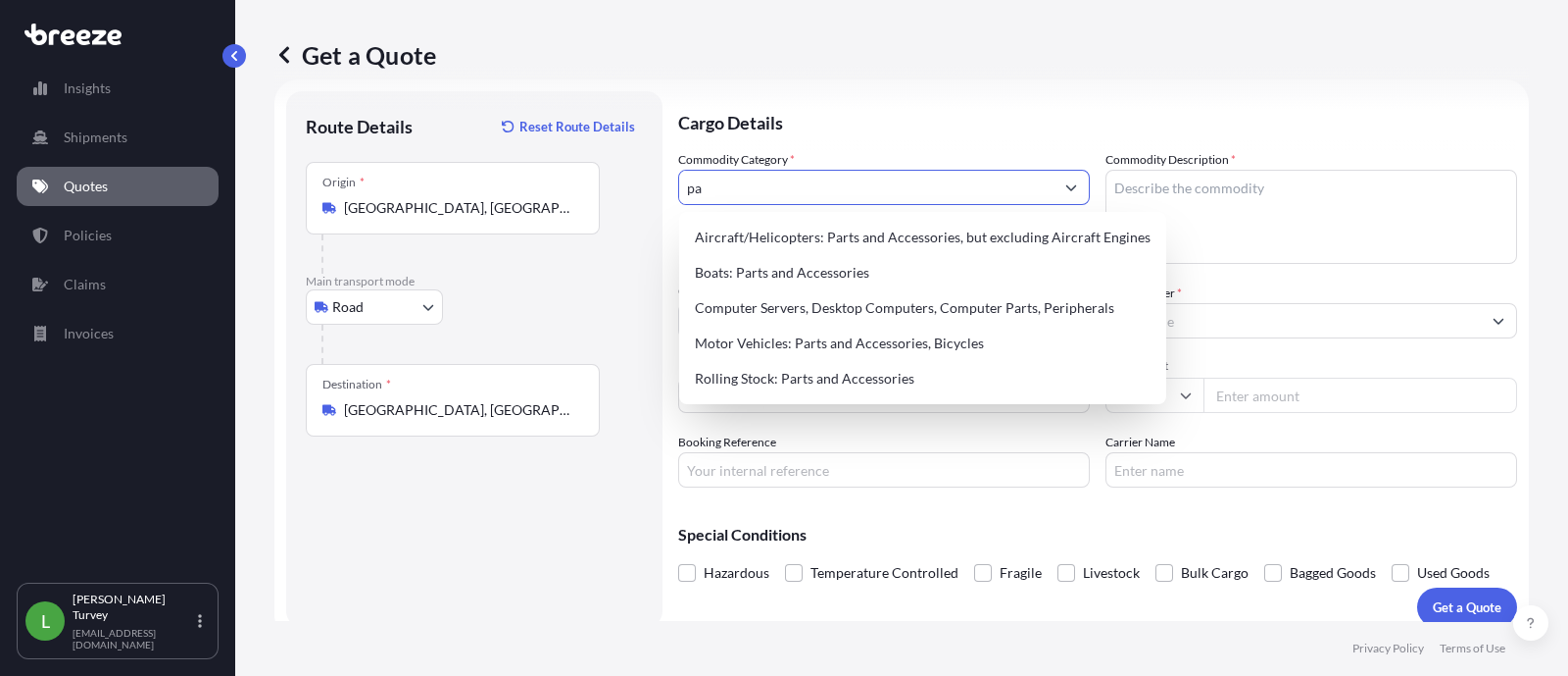
type input "p"
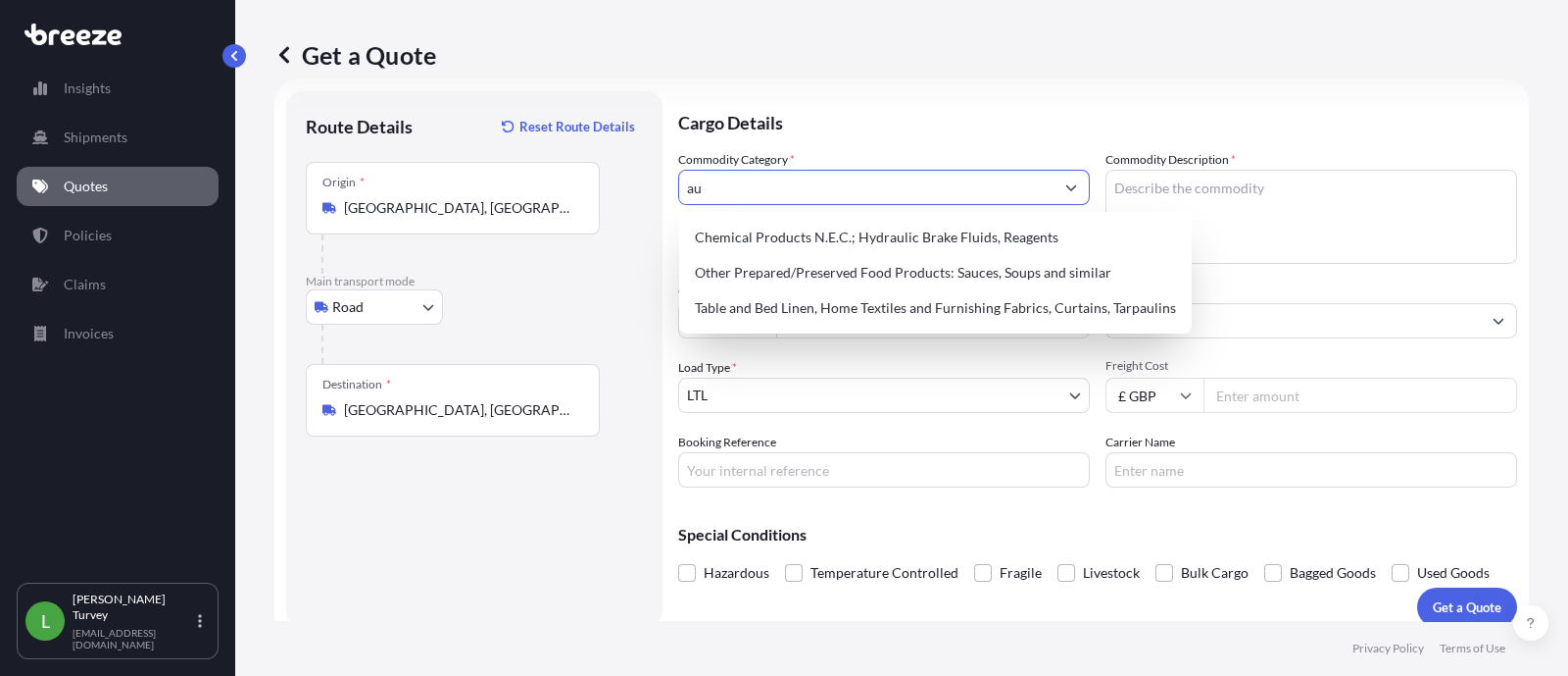
type input "a"
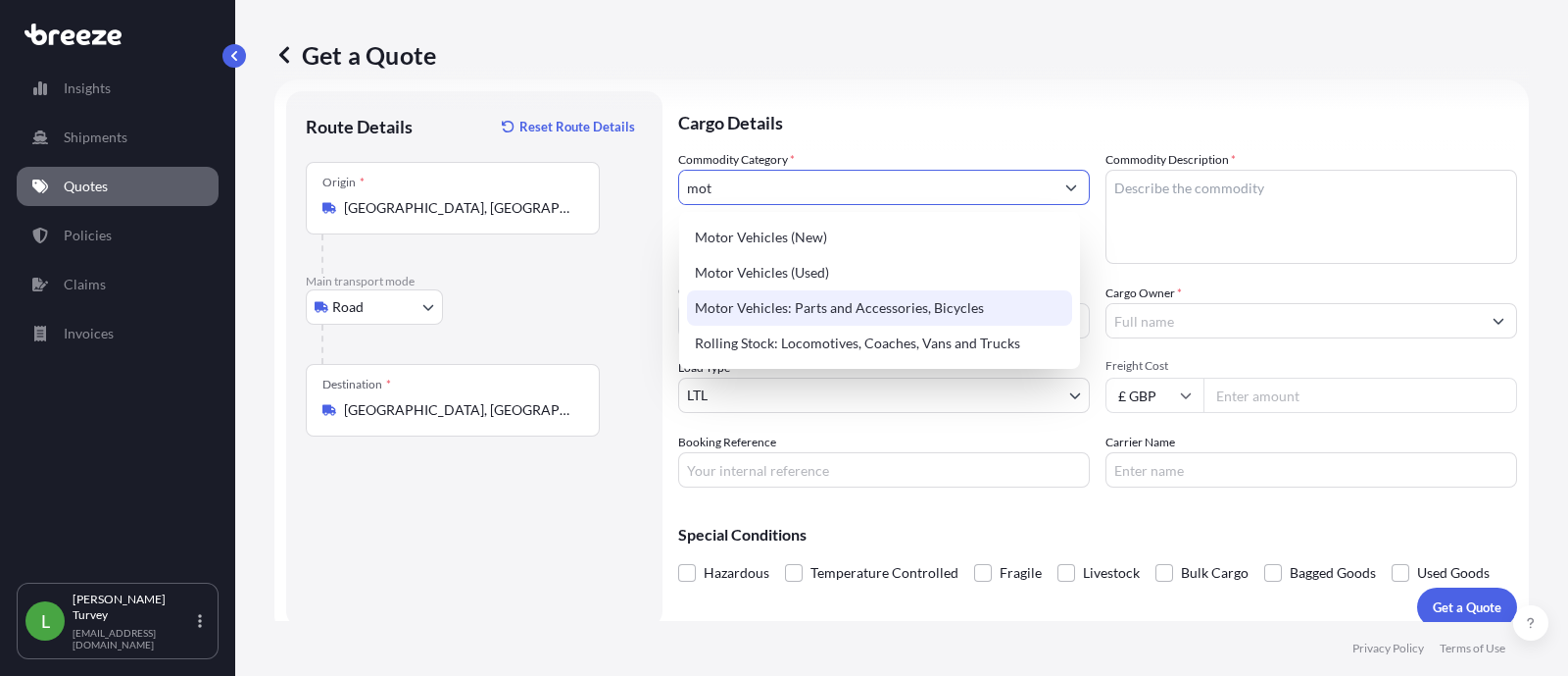
click at [985, 320] on div "Motor Vehicles: Parts and Accessories, Bicycles" at bounding box center [880, 308] width 385 height 35
type input "Motor Vehicles: Parts and Accessories, Bicycles"
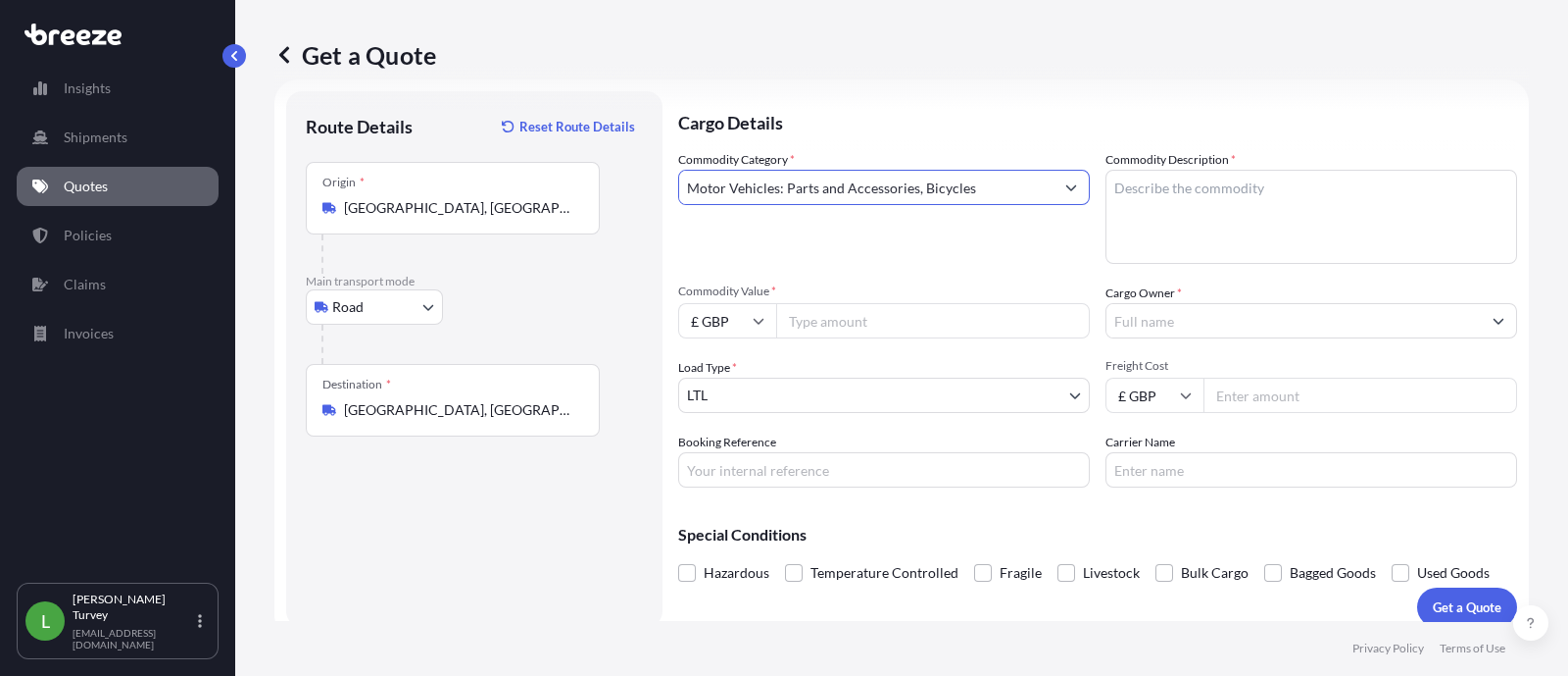
click at [909, 300] on div "Commodity Value * £ GBP" at bounding box center [884, 311] width 412 height 55
click at [911, 308] on input "Commodity Value *" at bounding box center [933, 321] width 313 height 35
paste input "24000"
type input "24000"
click at [970, 243] on div "Commodity Category * Motor Vehicles: Parts and Accessories, Bicycles" at bounding box center [884, 206] width 412 height 113
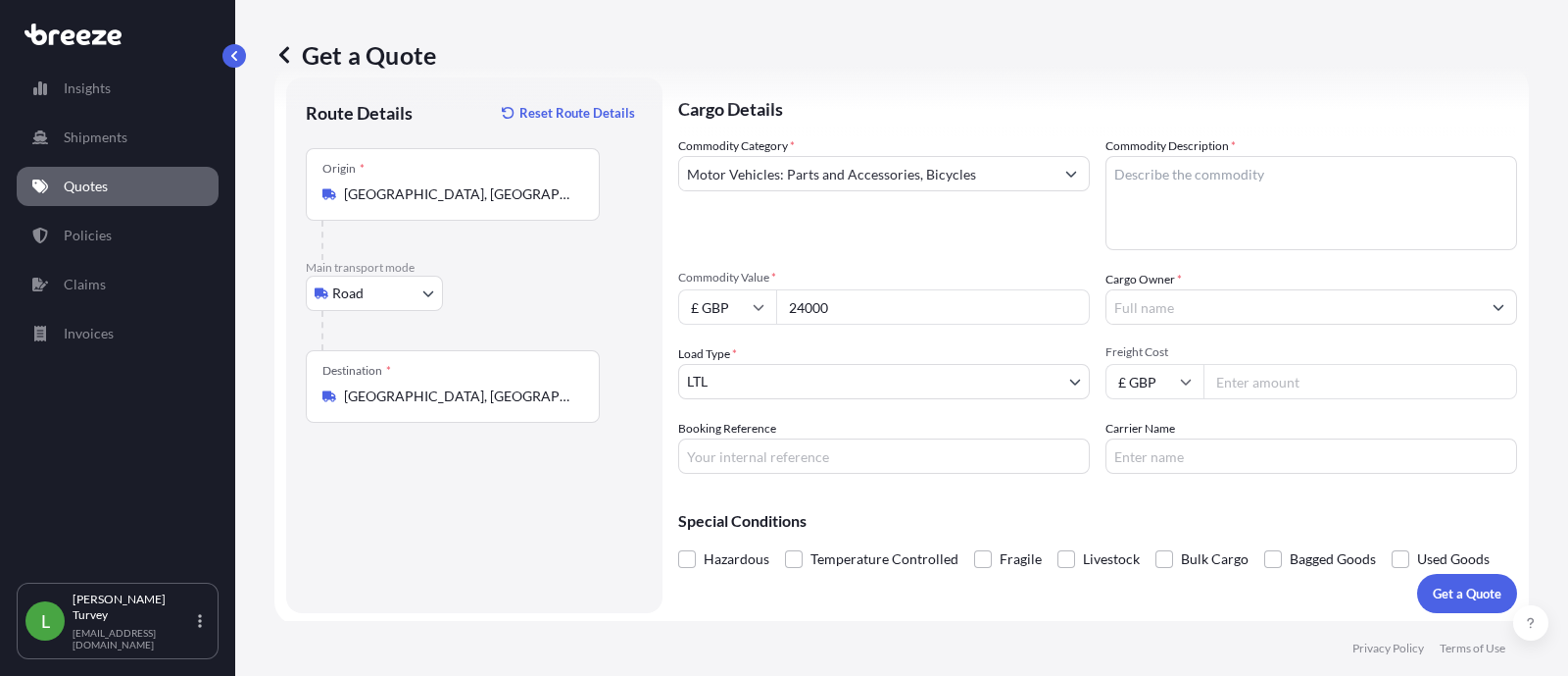
scroll to position [47, 0]
click at [868, 437] on input "Booking Reference" at bounding box center [884, 453] width 412 height 35
click at [1255, 196] on textarea "Commodity Description *" at bounding box center [1312, 200] width 412 height 95
type textarea "Automotive parts"
click at [1202, 289] on input "Cargo Owner *" at bounding box center [1294, 304] width 374 height 35
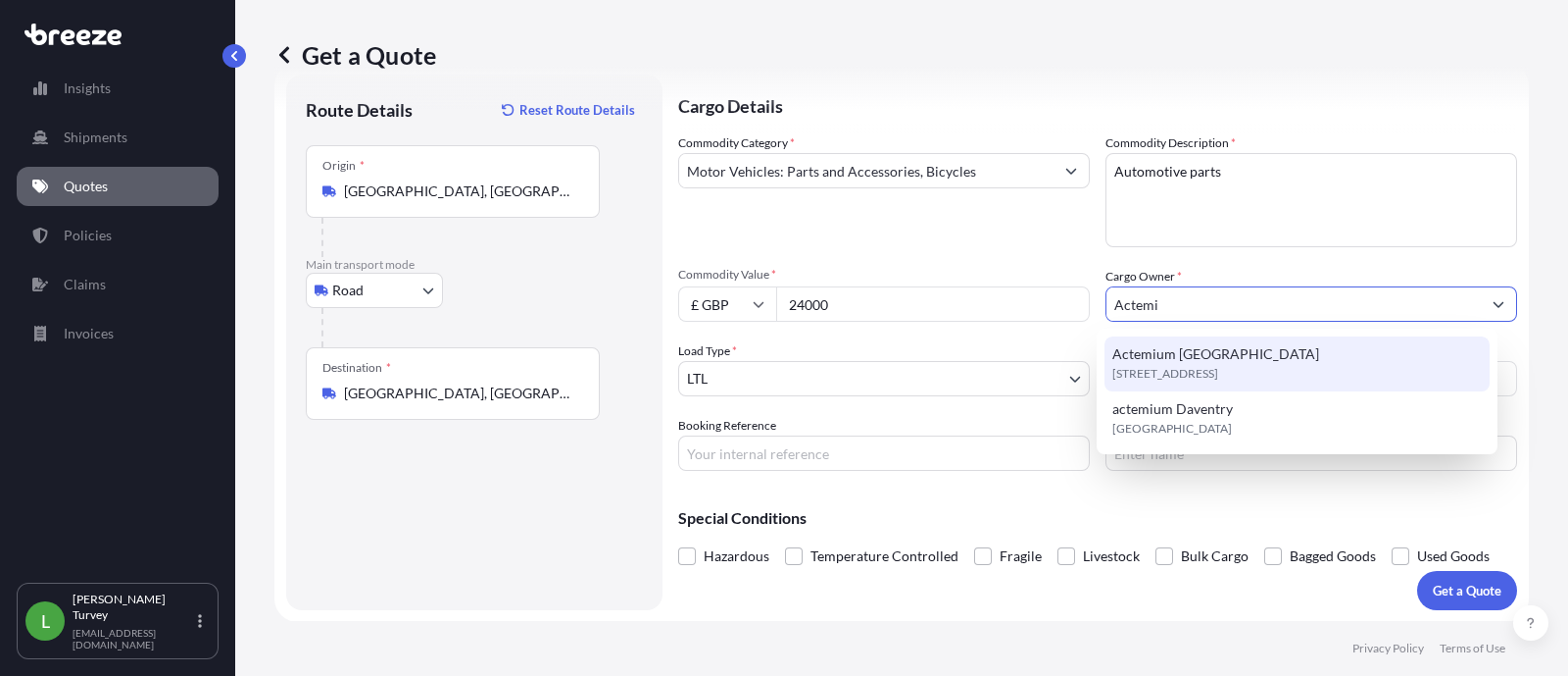
drag, startPoint x: 1114, startPoint y: 329, endPoint x: 1120, endPoint y: 355, distance: 26.7
click at [1115, 338] on div "Actemium [STREET_ADDRESS]" at bounding box center [1297, 390] width 401 height 125
type input "Actemium [GEOGRAPHIC_DATA]"
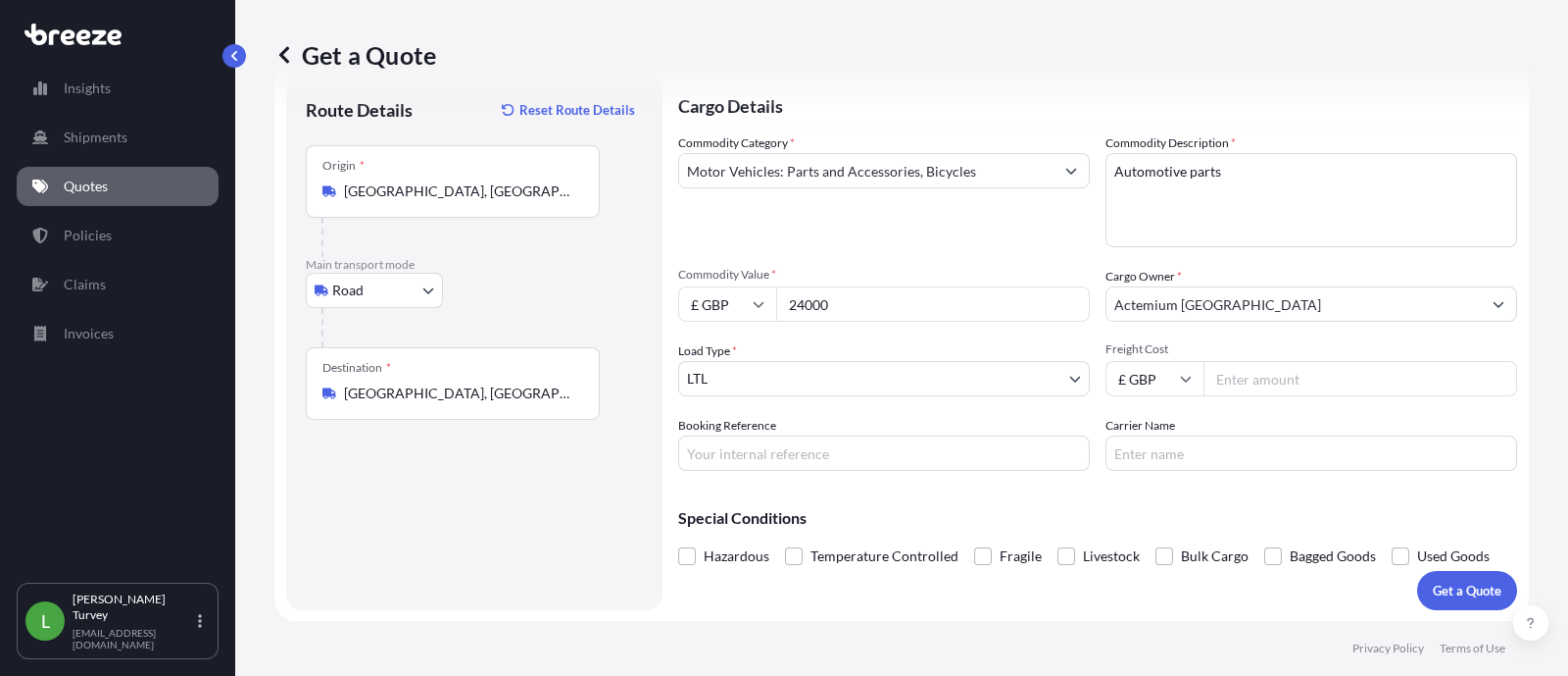
click at [1305, 377] on input "Freight Cost" at bounding box center [1360, 378] width 313 height 35
type input "470"
click at [1433, 585] on p "Get a Quote" at bounding box center [1468, 590] width 69 height 20
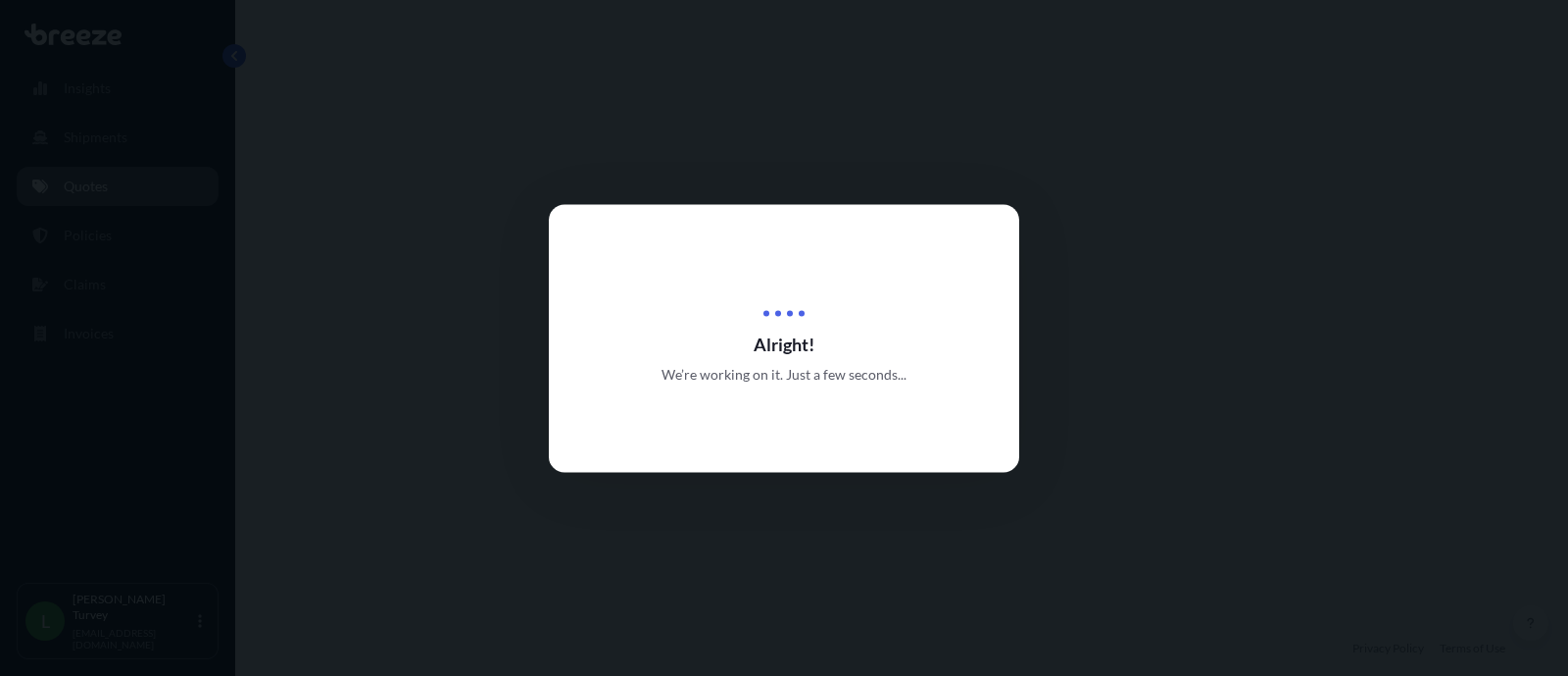
select select "Road"
select select "1"
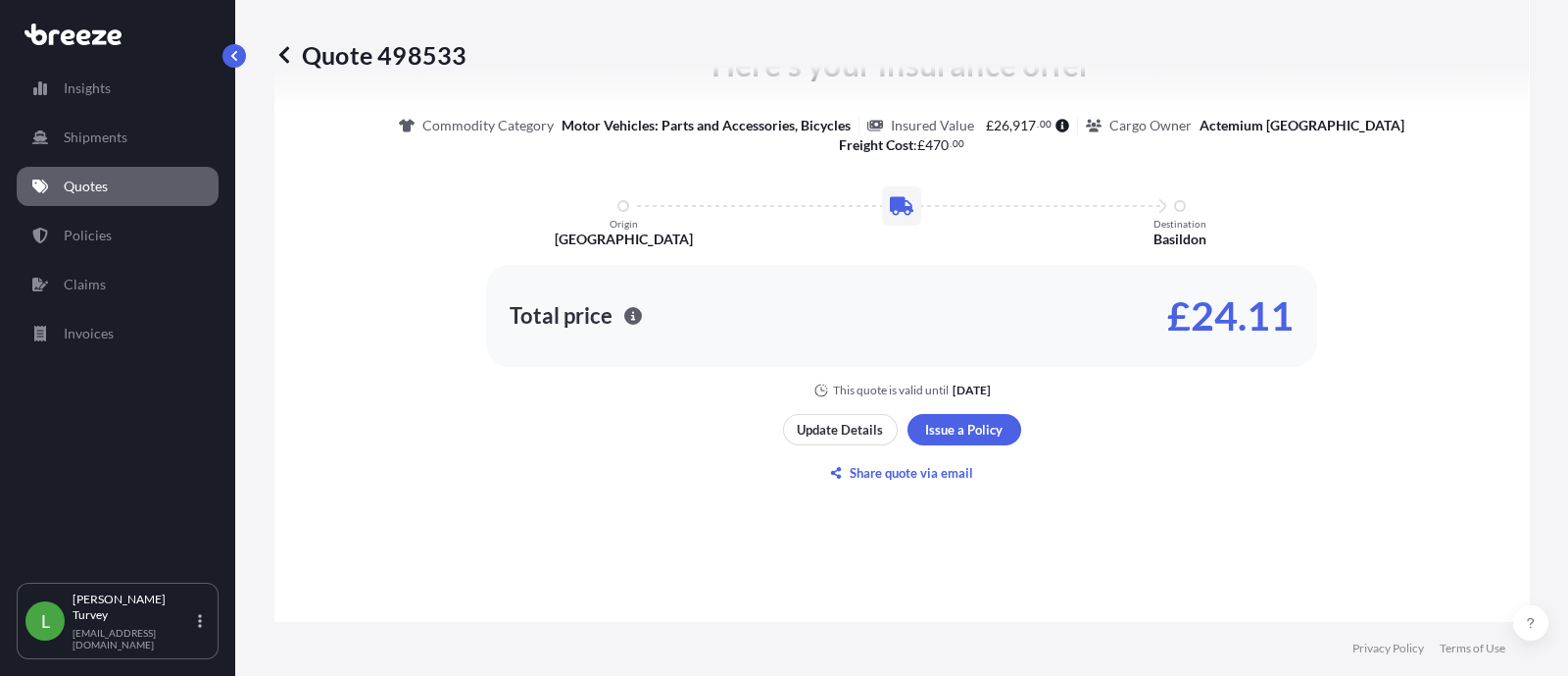
scroll to position [916, 0]
